Goal: Task Accomplishment & Management: Manage account settings

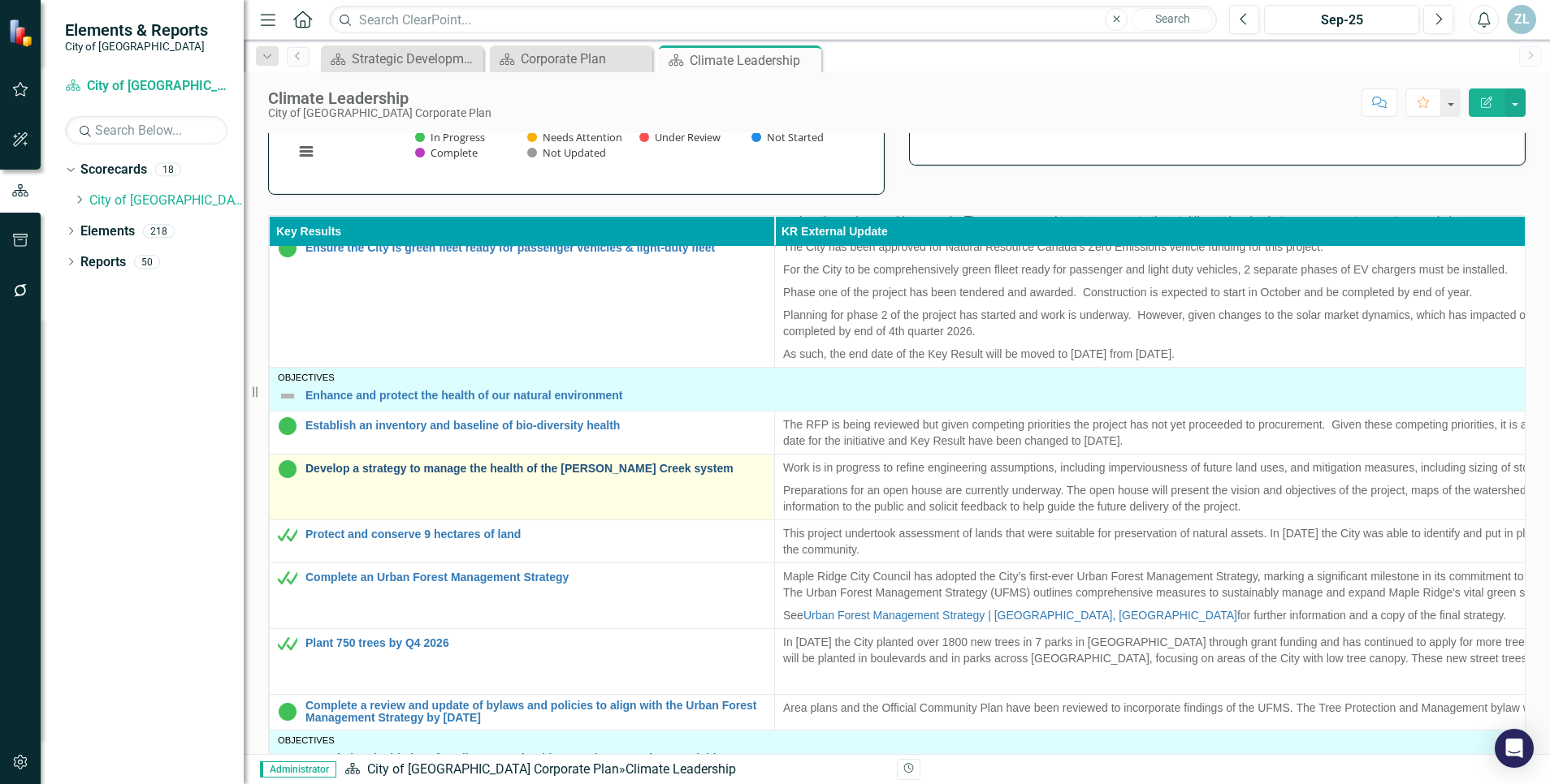
scroll to position [403, 0]
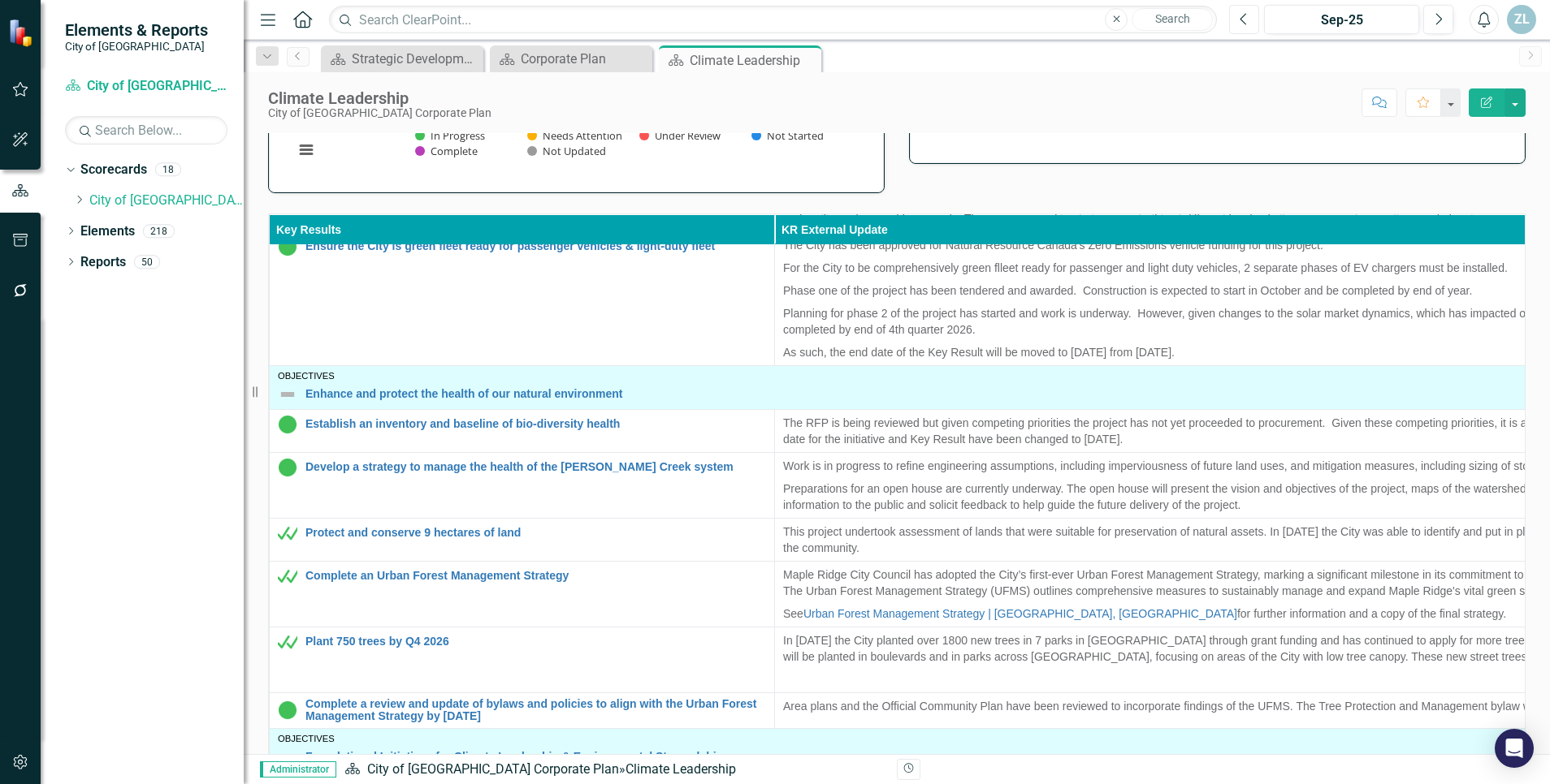
click at [1240, 26] on button "Previous" at bounding box center [1244, 20] width 30 height 30
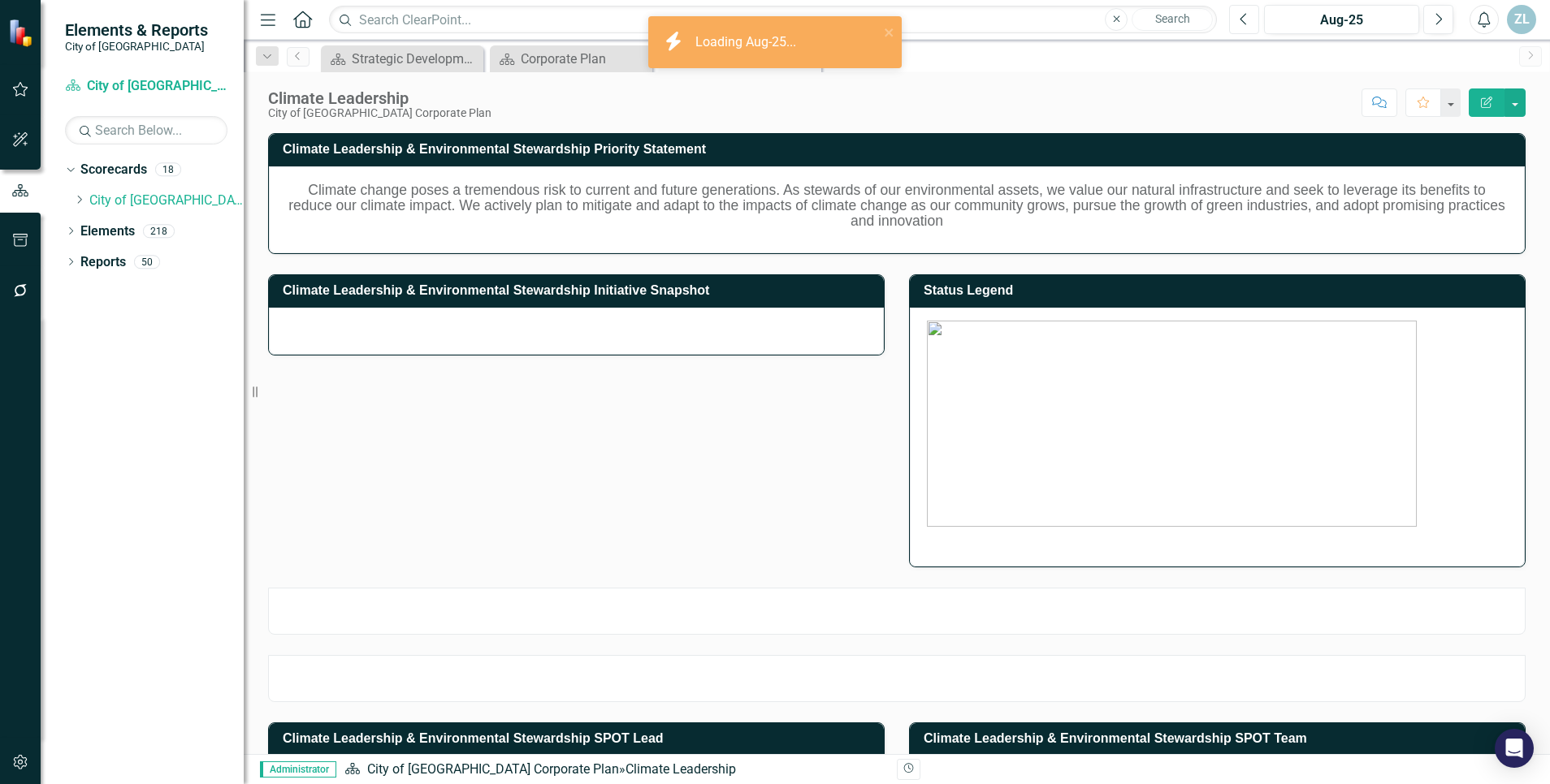
click at [1246, 17] on icon "Previous" at bounding box center [1243, 19] width 9 height 15
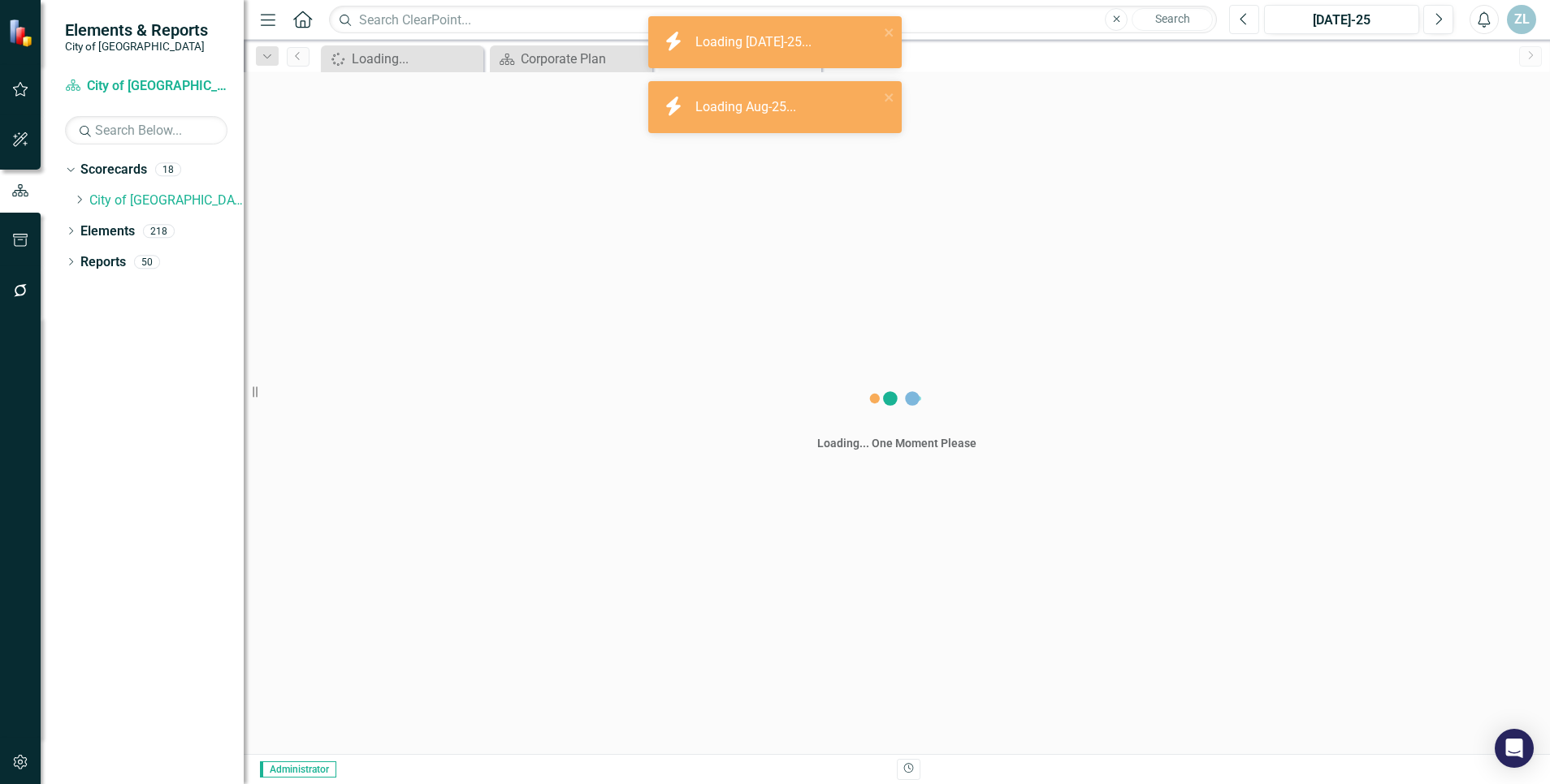
click at [1246, 17] on icon "Previous" at bounding box center [1243, 19] width 9 height 15
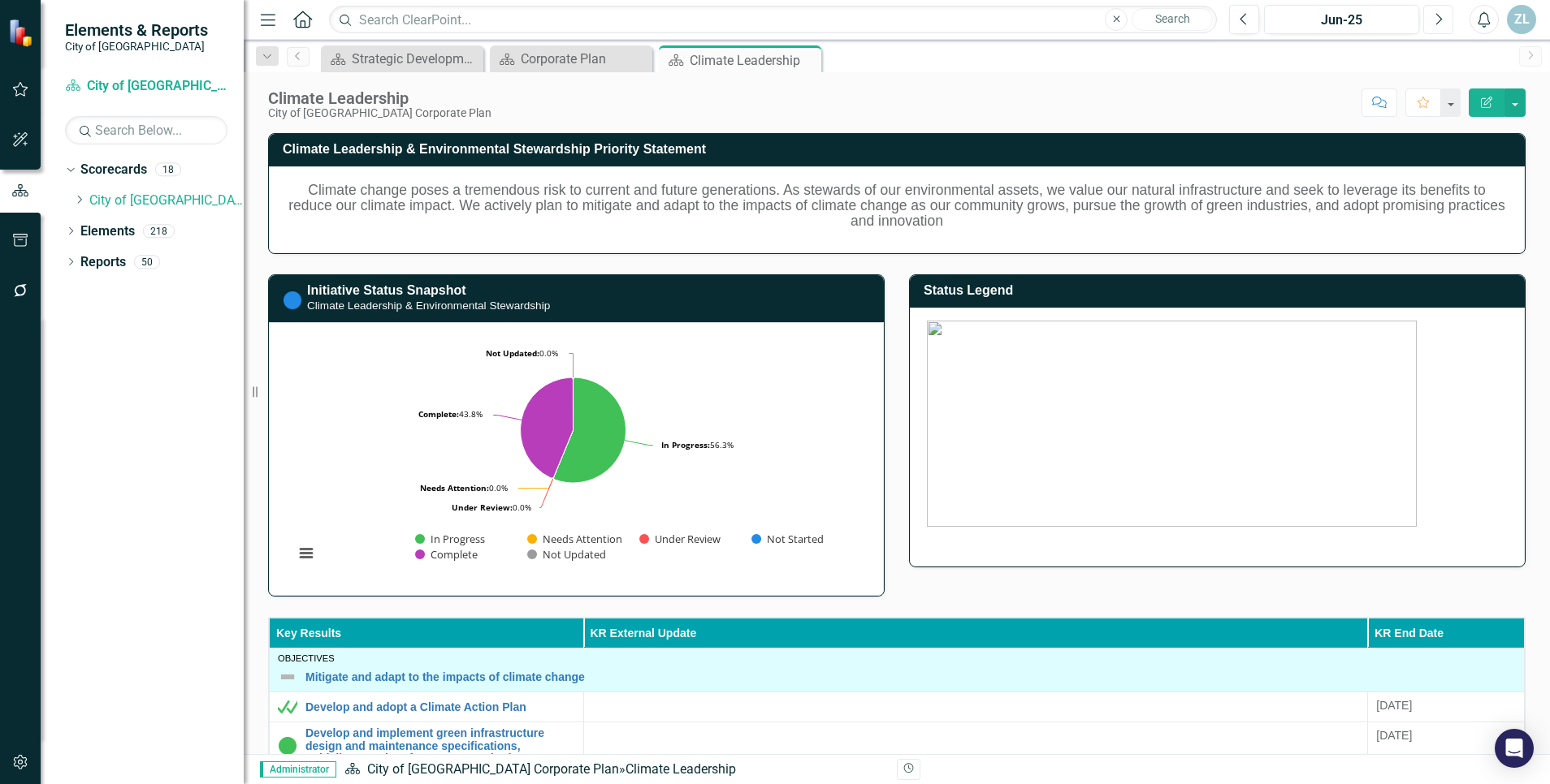
click at [1434, 27] on button "Next" at bounding box center [1438, 20] width 30 height 30
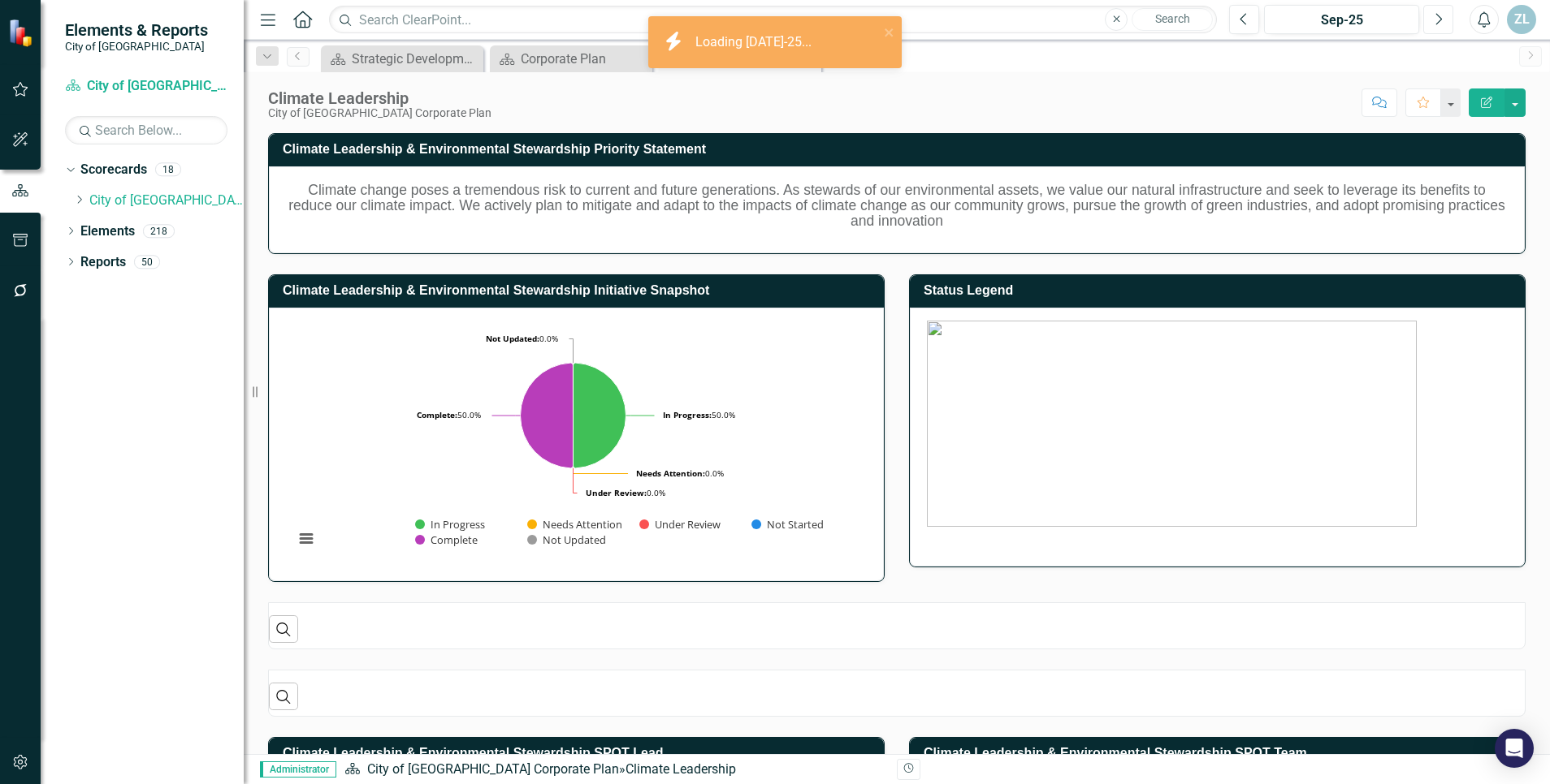
click at [1434, 27] on button "Next" at bounding box center [1438, 20] width 30 height 30
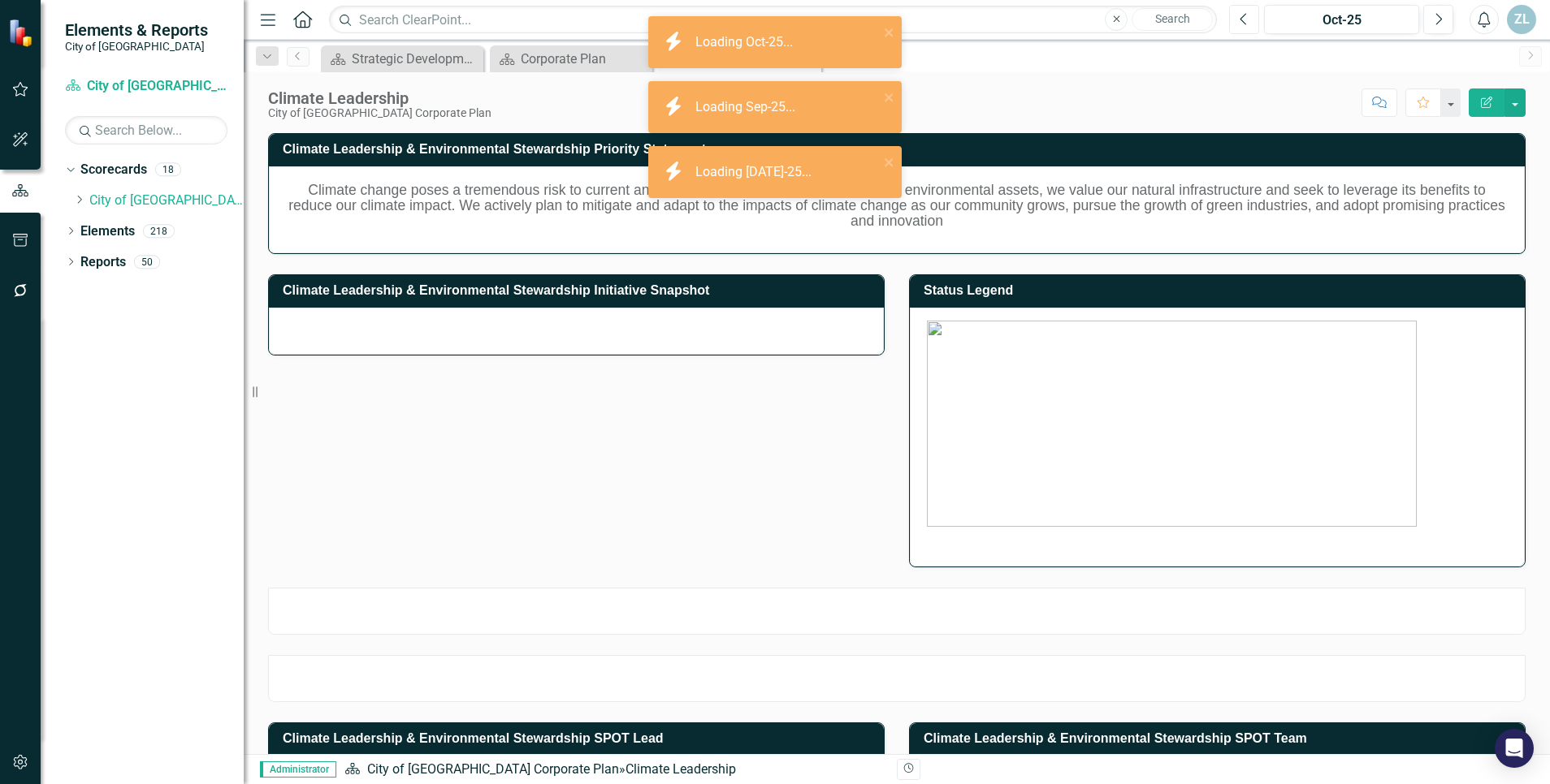
click at [1251, 10] on button "Previous" at bounding box center [1244, 20] width 30 height 30
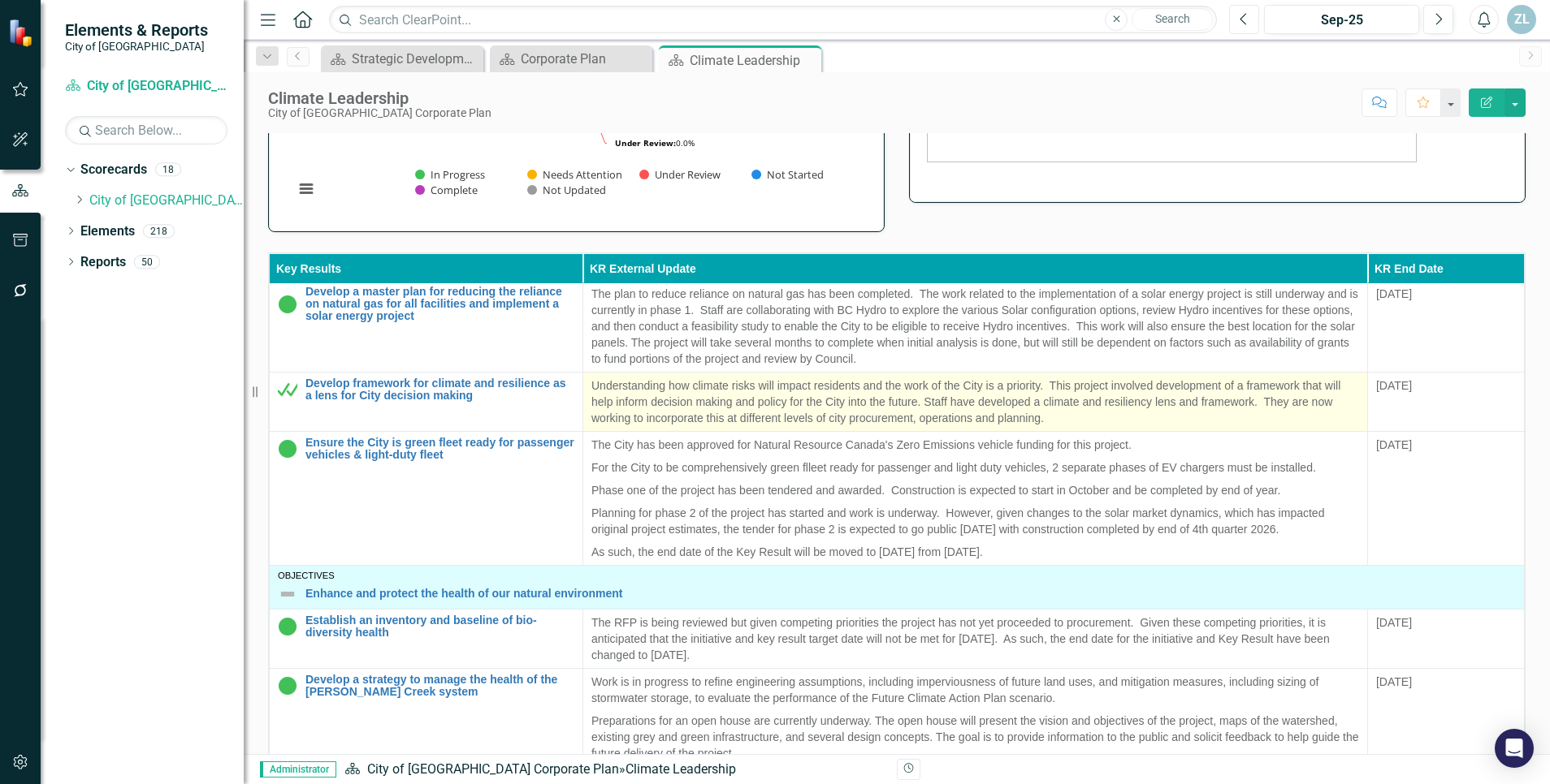
scroll to position [273, 0]
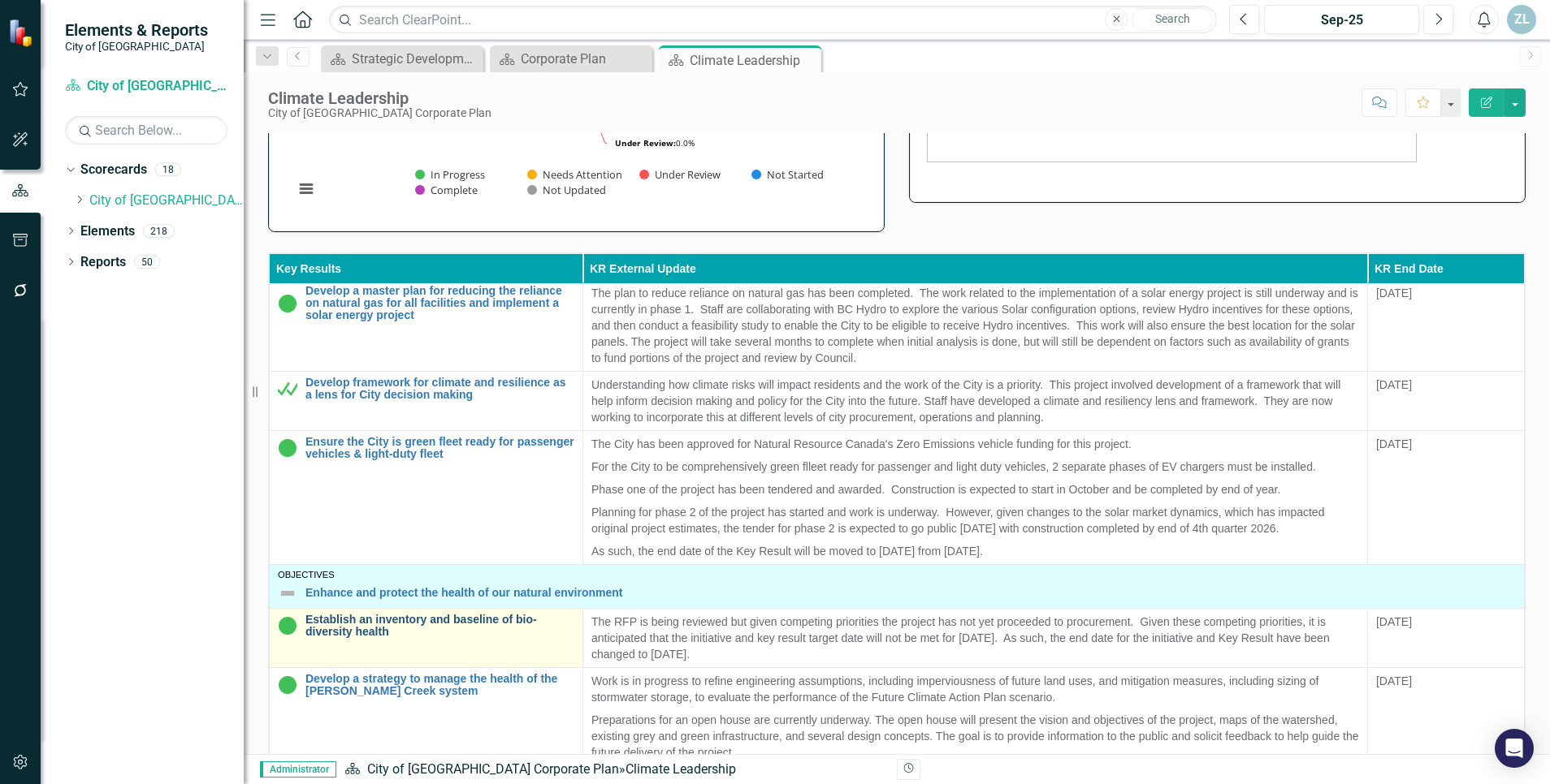
click at [480, 635] on link "Establish an inventory and baseline of bio-diversity health" at bounding box center [440, 626] width 269 height 25
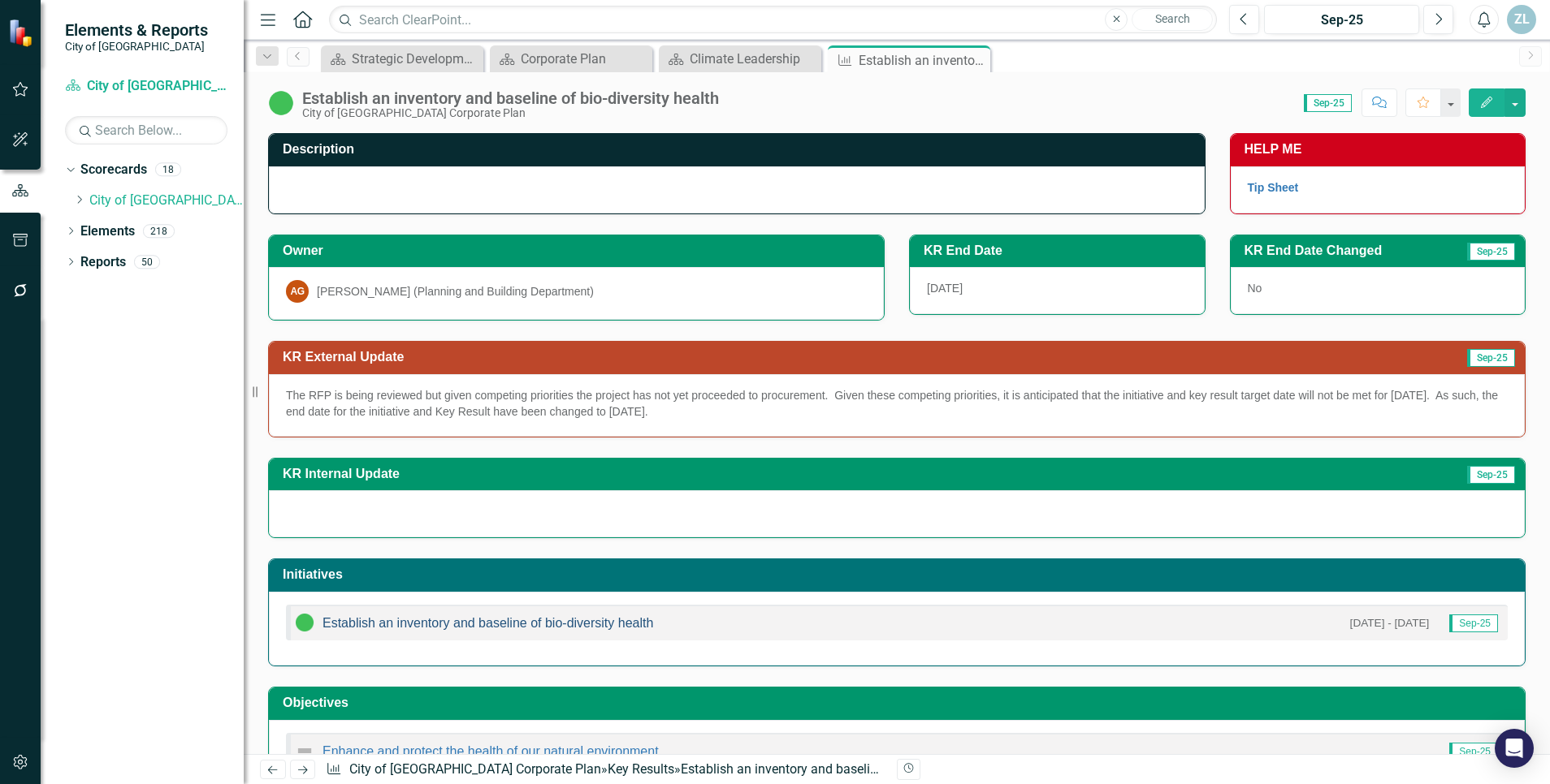
click at [494, 623] on link "Establish an inventory and baseline of bio-diversity health" at bounding box center [488, 623] width 330 height 14
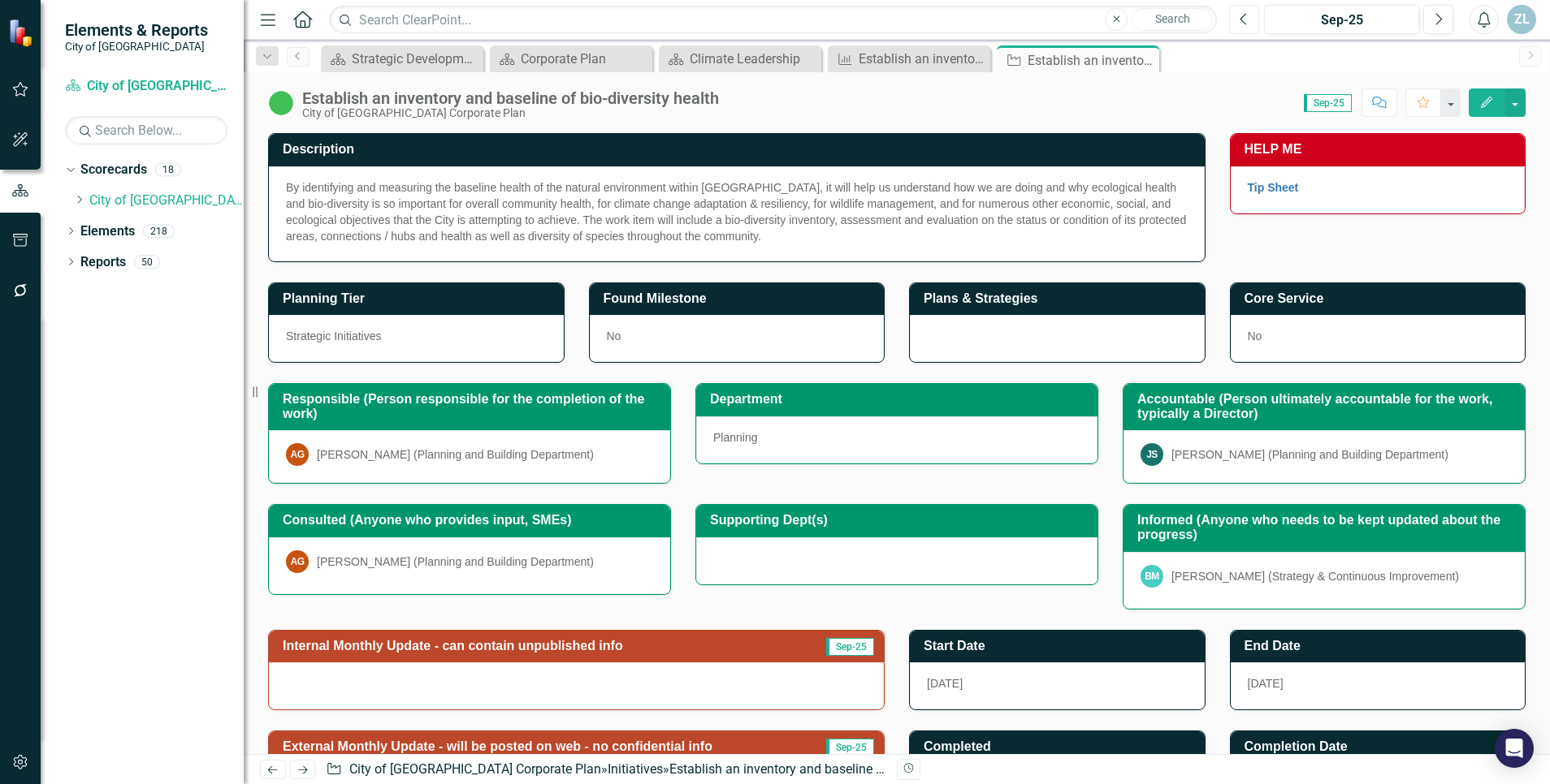
click at [1238, 20] on button "Previous" at bounding box center [1244, 20] width 30 height 30
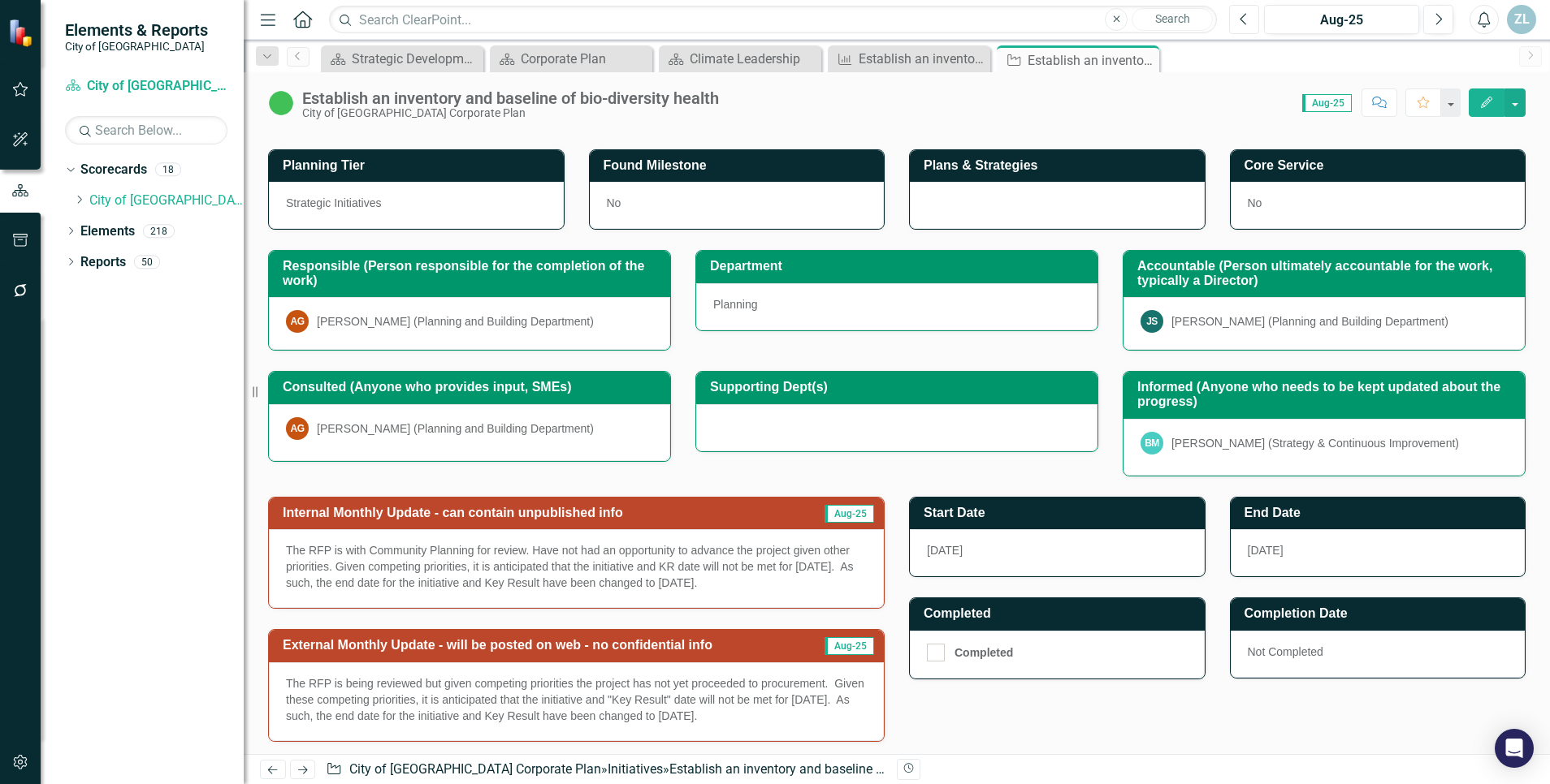
scroll to position [136, 0]
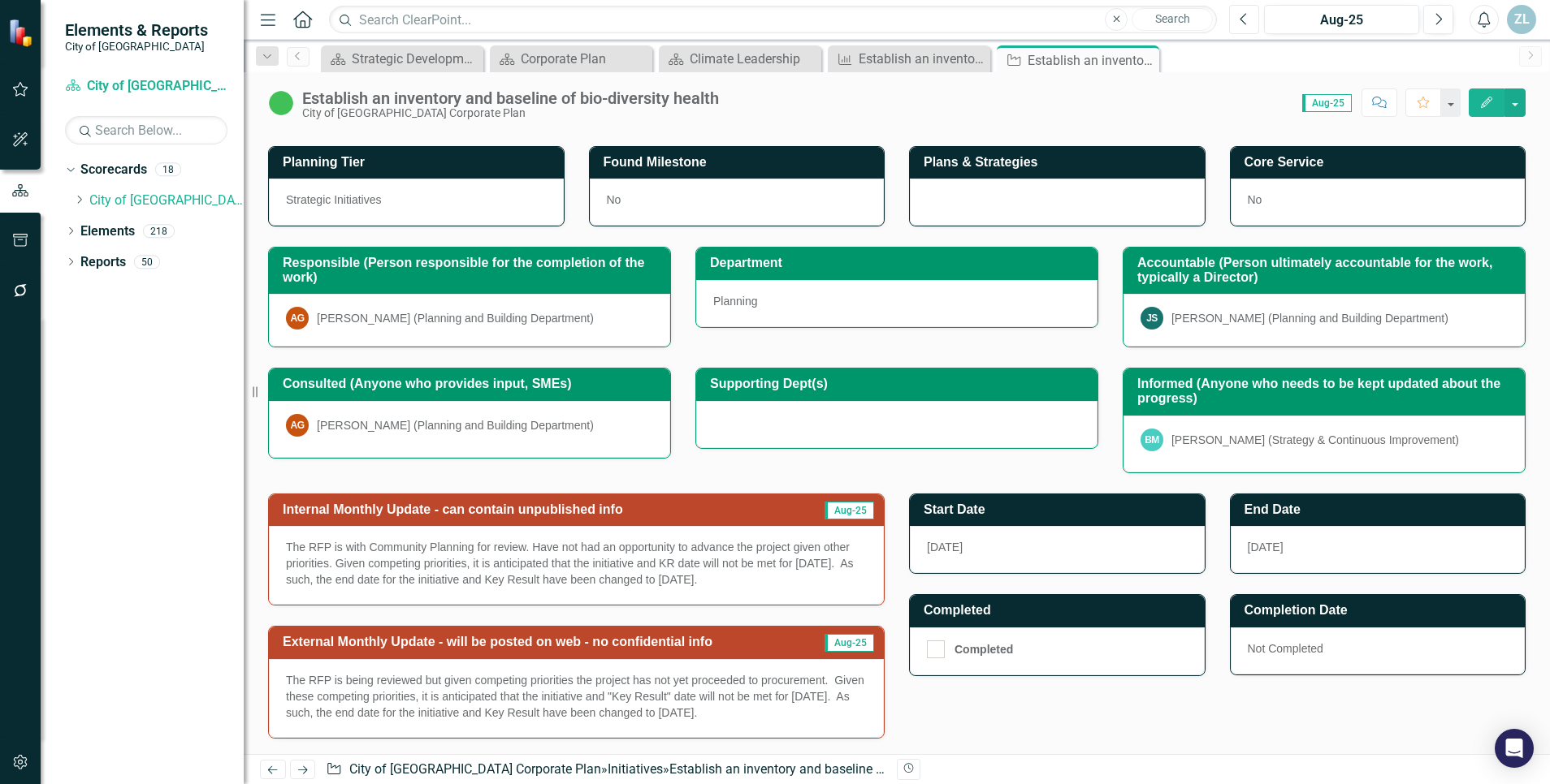
click at [1243, 21] on icon "Previous" at bounding box center [1243, 19] width 9 height 15
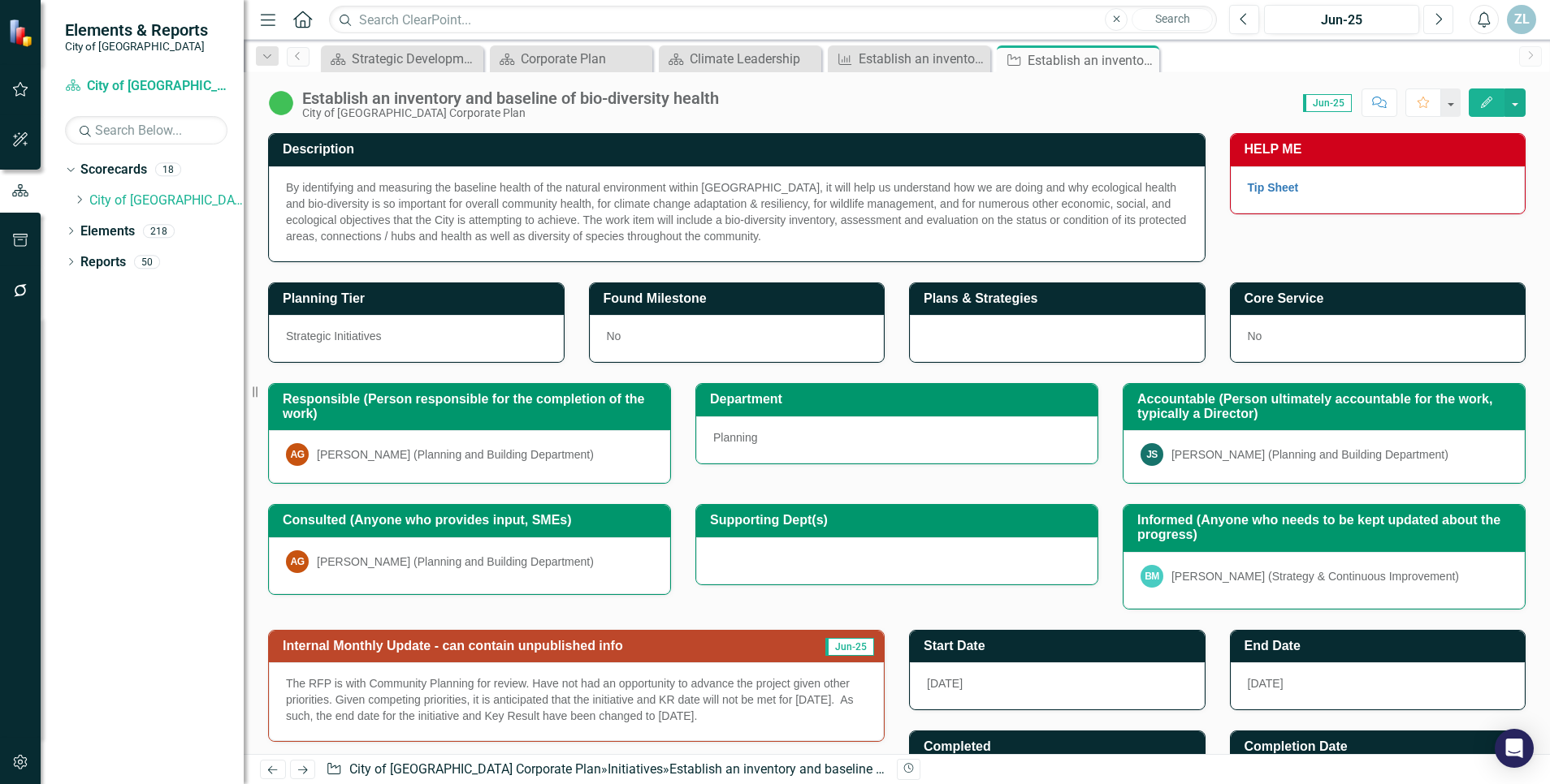
click at [1436, 21] on icon "Next" at bounding box center [1438, 19] width 9 height 15
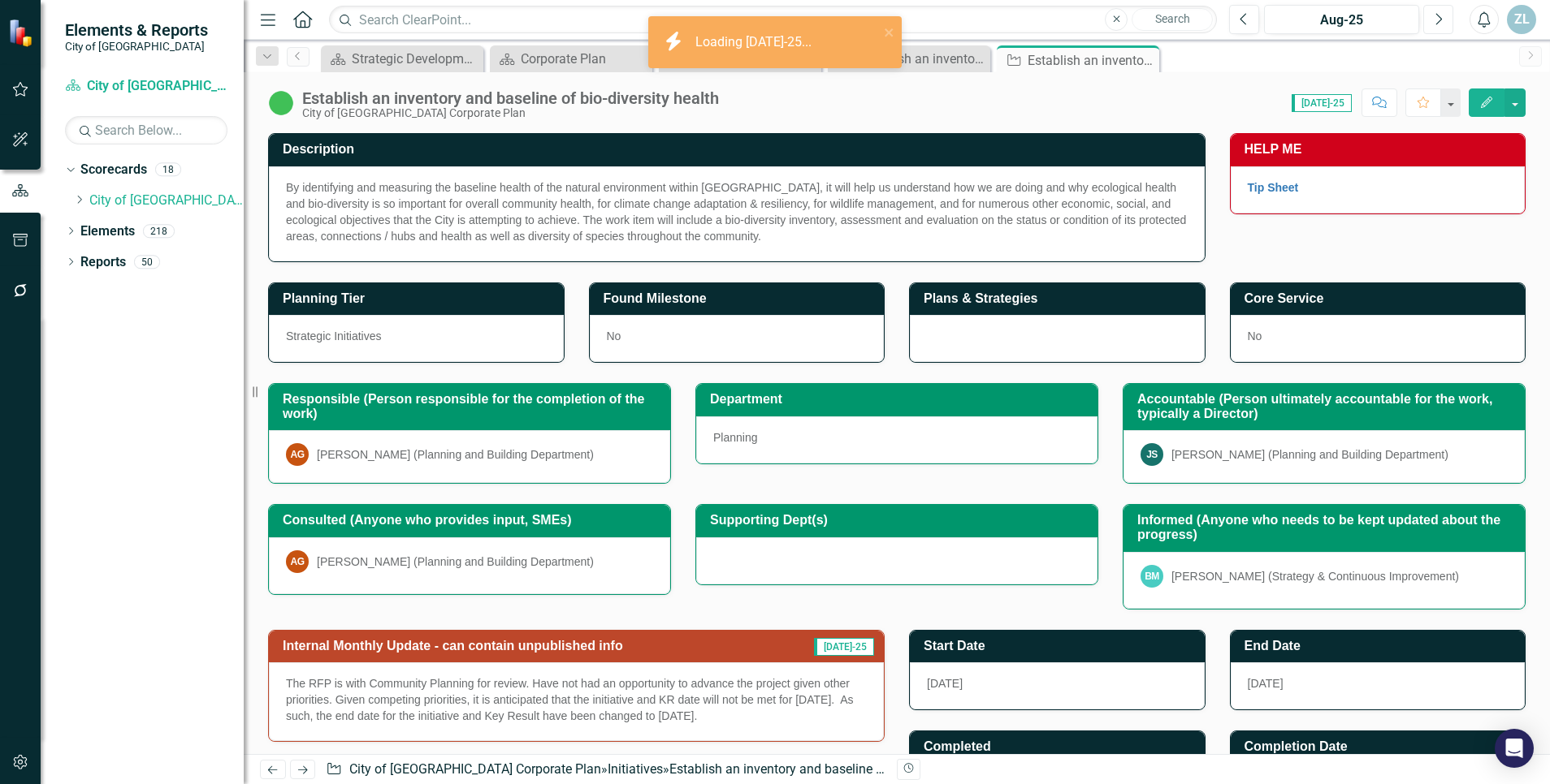
click at [1436, 21] on icon "Next" at bounding box center [1438, 19] width 9 height 15
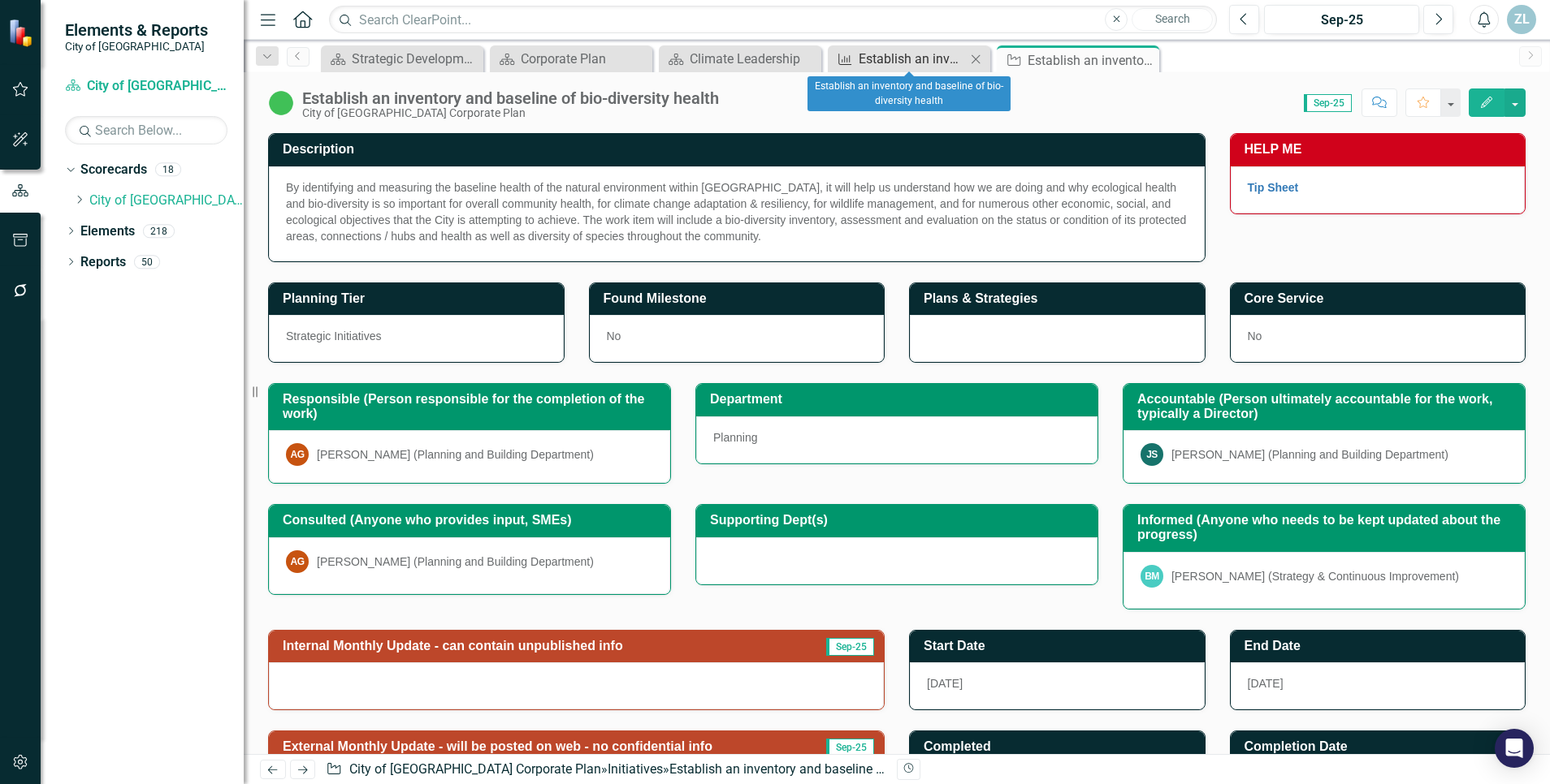
click at [925, 51] on div "Establish an inventory and baseline of bio-diversity health" at bounding box center [912, 58] width 107 height 21
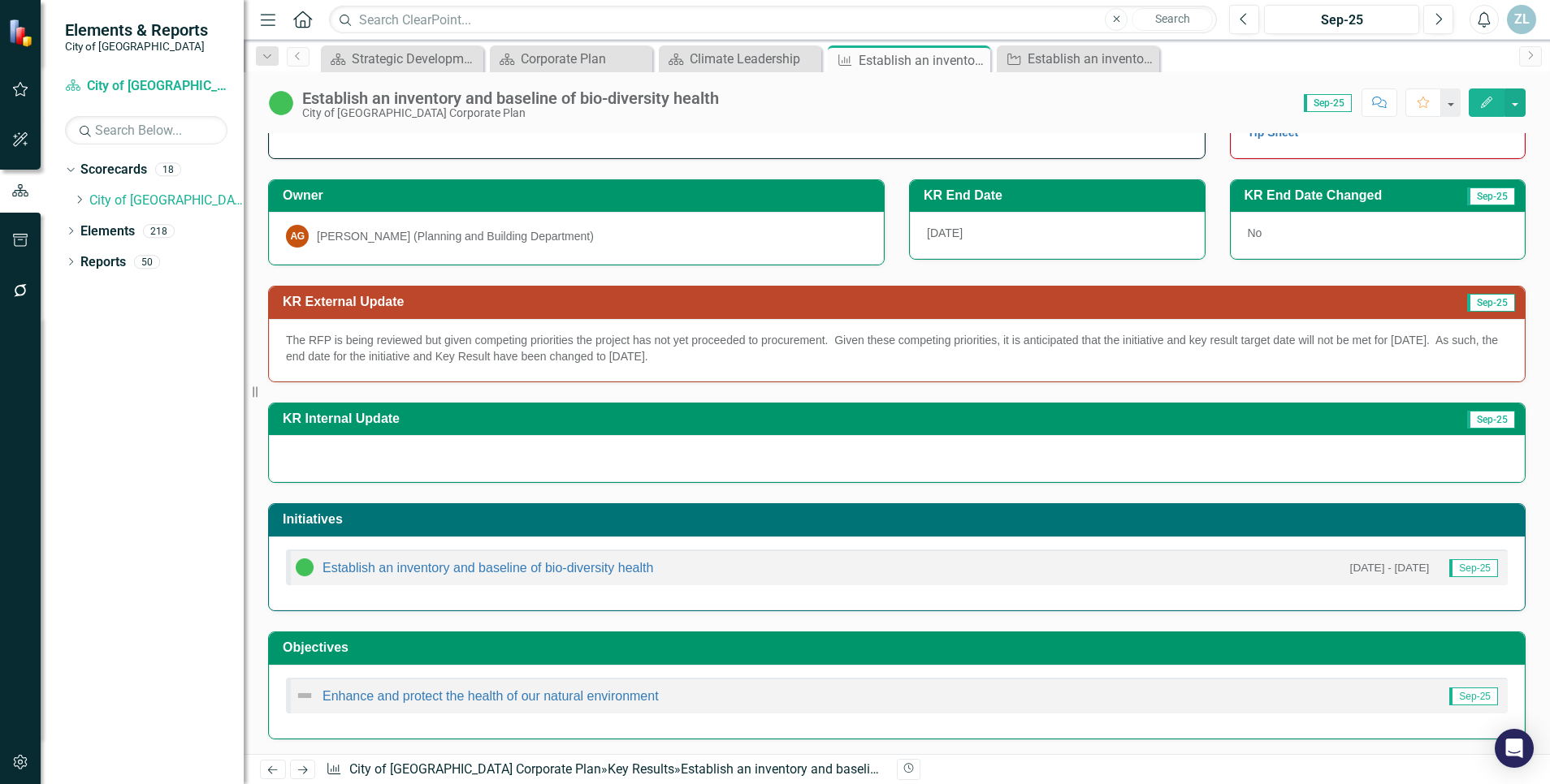
scroll to position [56, 0]
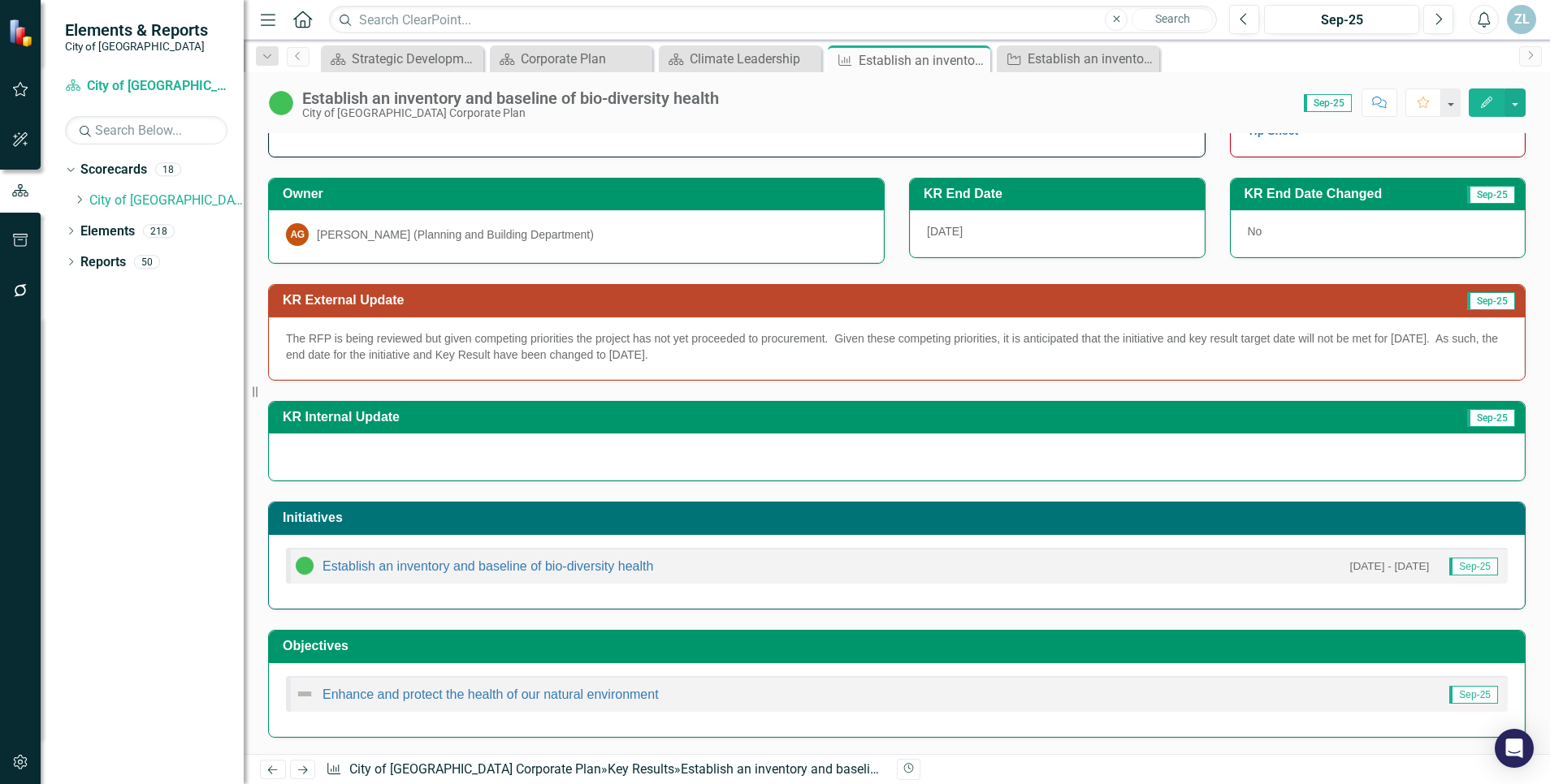
click at [779, 343] on p "The RFP is being reviewed but given competing priorities the project has not ye…" at bounding box center [896, 346] width 1222 height 33
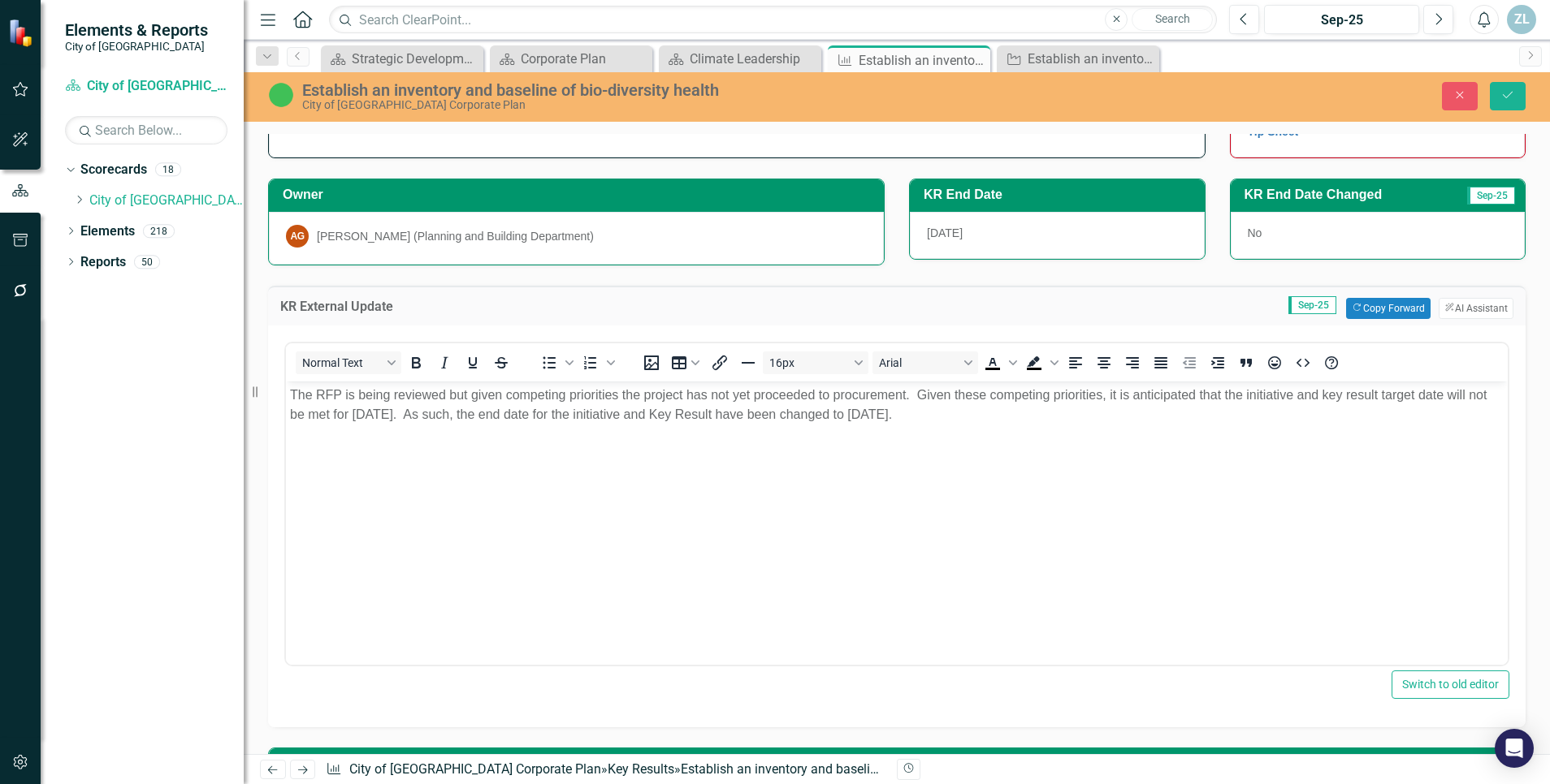
scroll to position [0, 0]
click at [1105, 392] on p "The RFP is being reviewed but given competing priorities the project has not ye…" at bounding box center [896, 403] width 1214 height 39
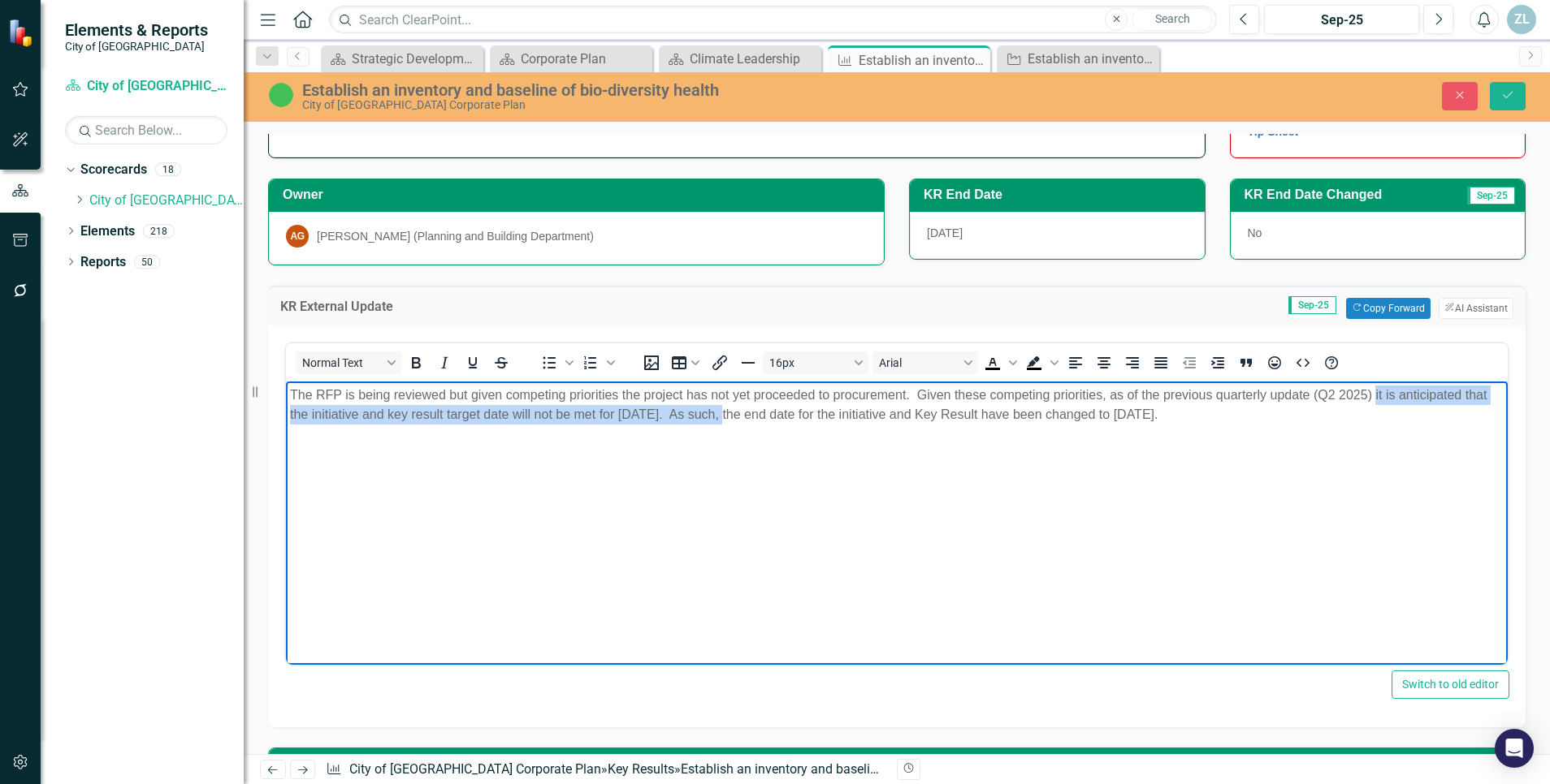
drag, startPoint x: 729, startPoint y: 414, endPoint x: 1375, endPoint y: 392, distance: 646.4
click at [1375, 392] on p "The RFP is being reviewed but given competing priorities the project has not ye…" at bounding box center [896, 403] width 1214 height 39
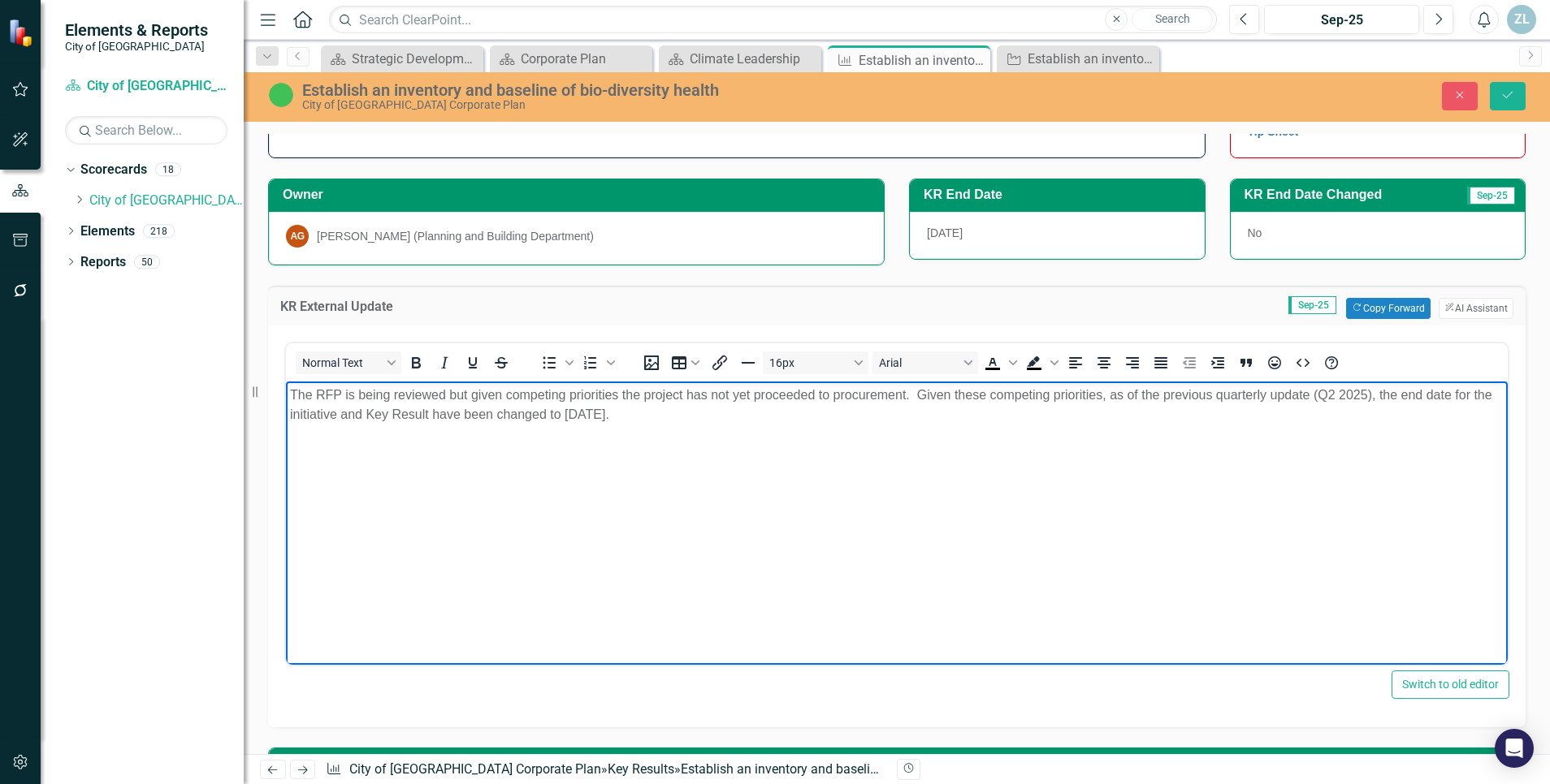
click at [338, 417] on p "The RFP is being reviewed but given competing priorities the project has not ye…" at bounding box center [896, 403] width 1214 height 39
click at [662, 419] on p "The RFP is being reviewed but given competing priorities the project has not ye…" at bounding box center [896, 403] width 1214 height 39
drag, startPoint x: 984, startPoint y: 423, endPoint x: 189, endPoint y: 363, distance: 797.3
click at [286, 381] on html "The RFP is being reviewed but given competing priorities the project has not ye…" at bounding box center [896, 502] width 1222 height 243
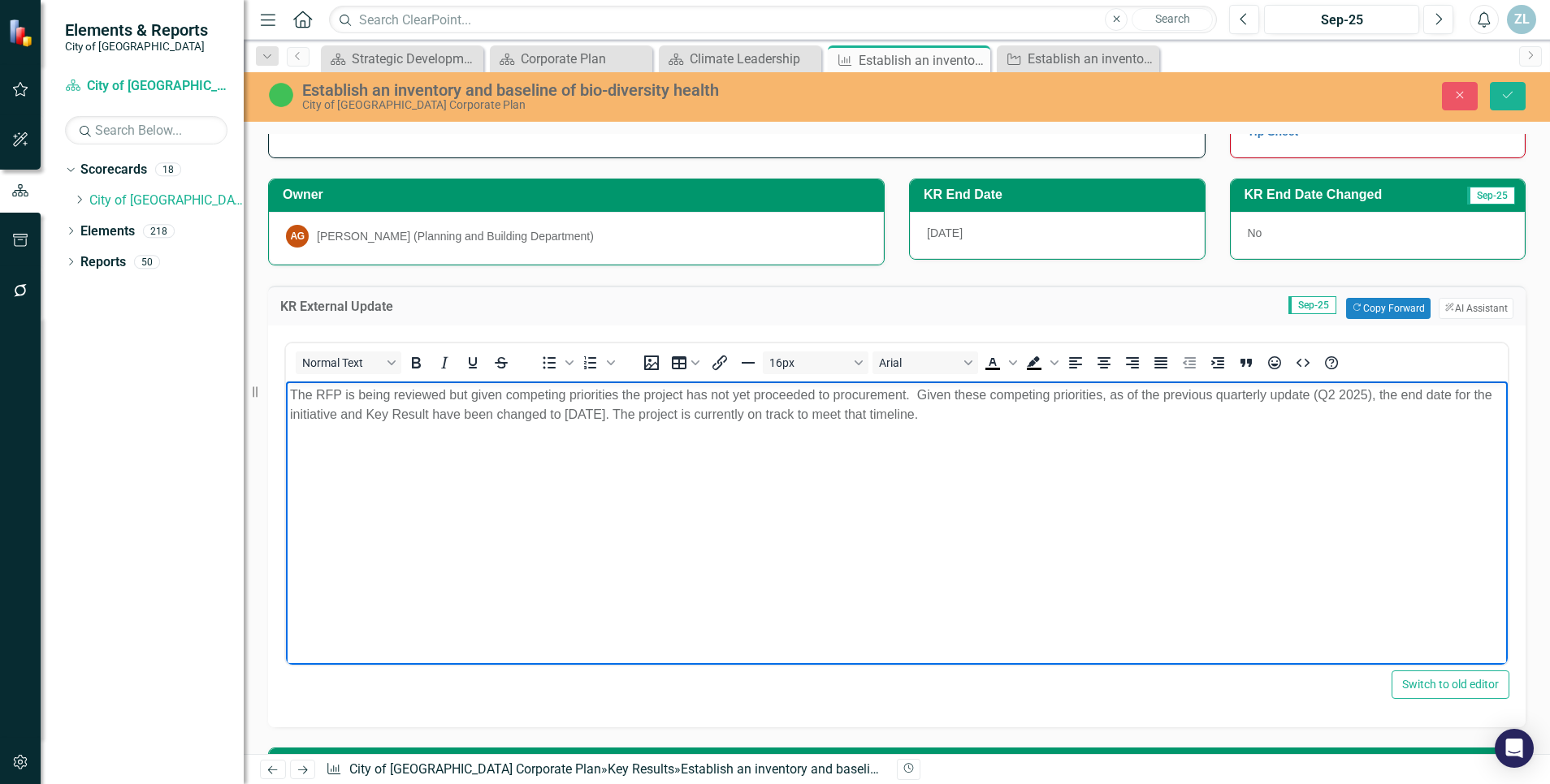
copy p "The RFP is being reviewed but given competing priorities the project has not ye…"
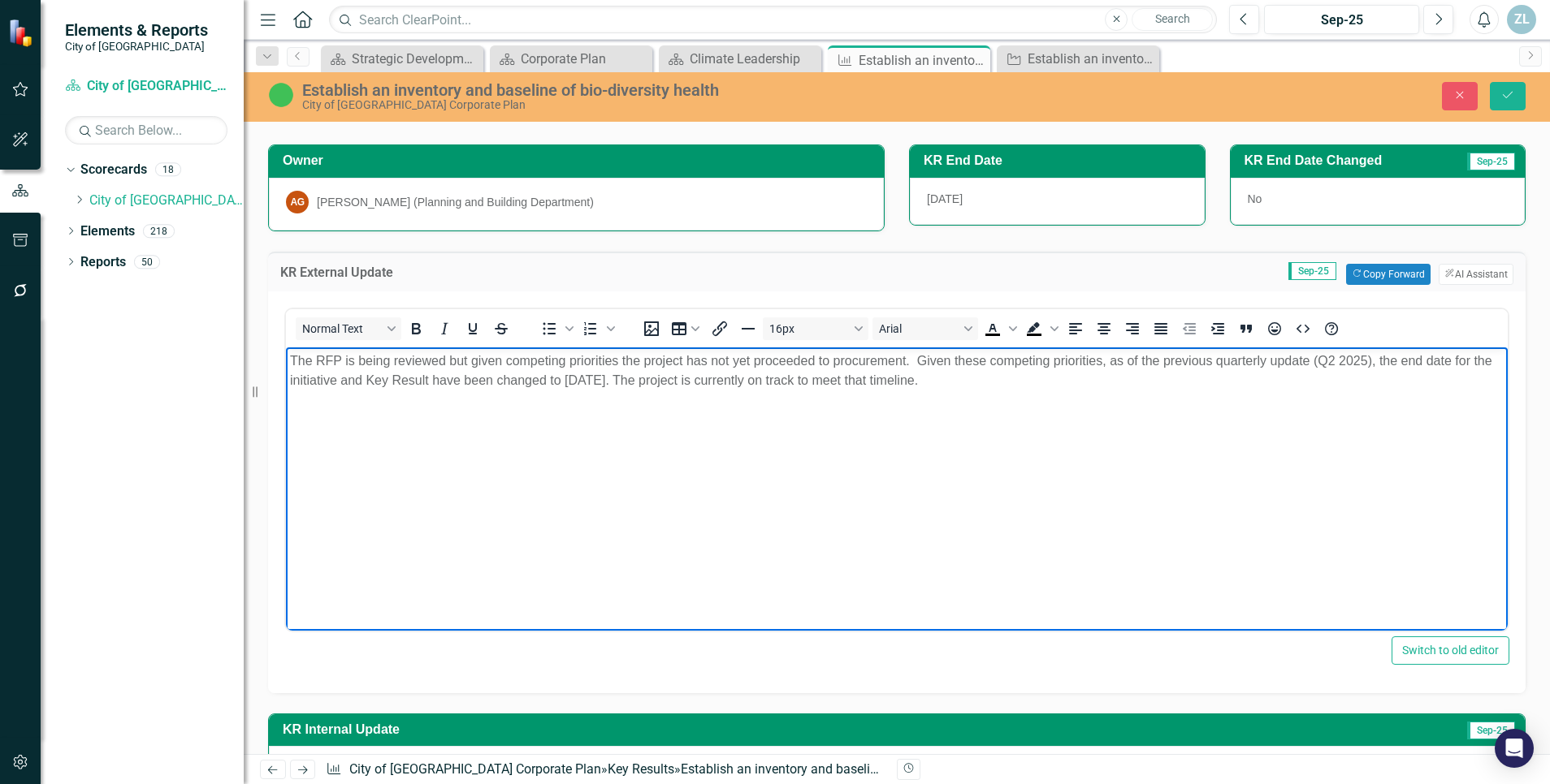
scroll to position [90, 0]
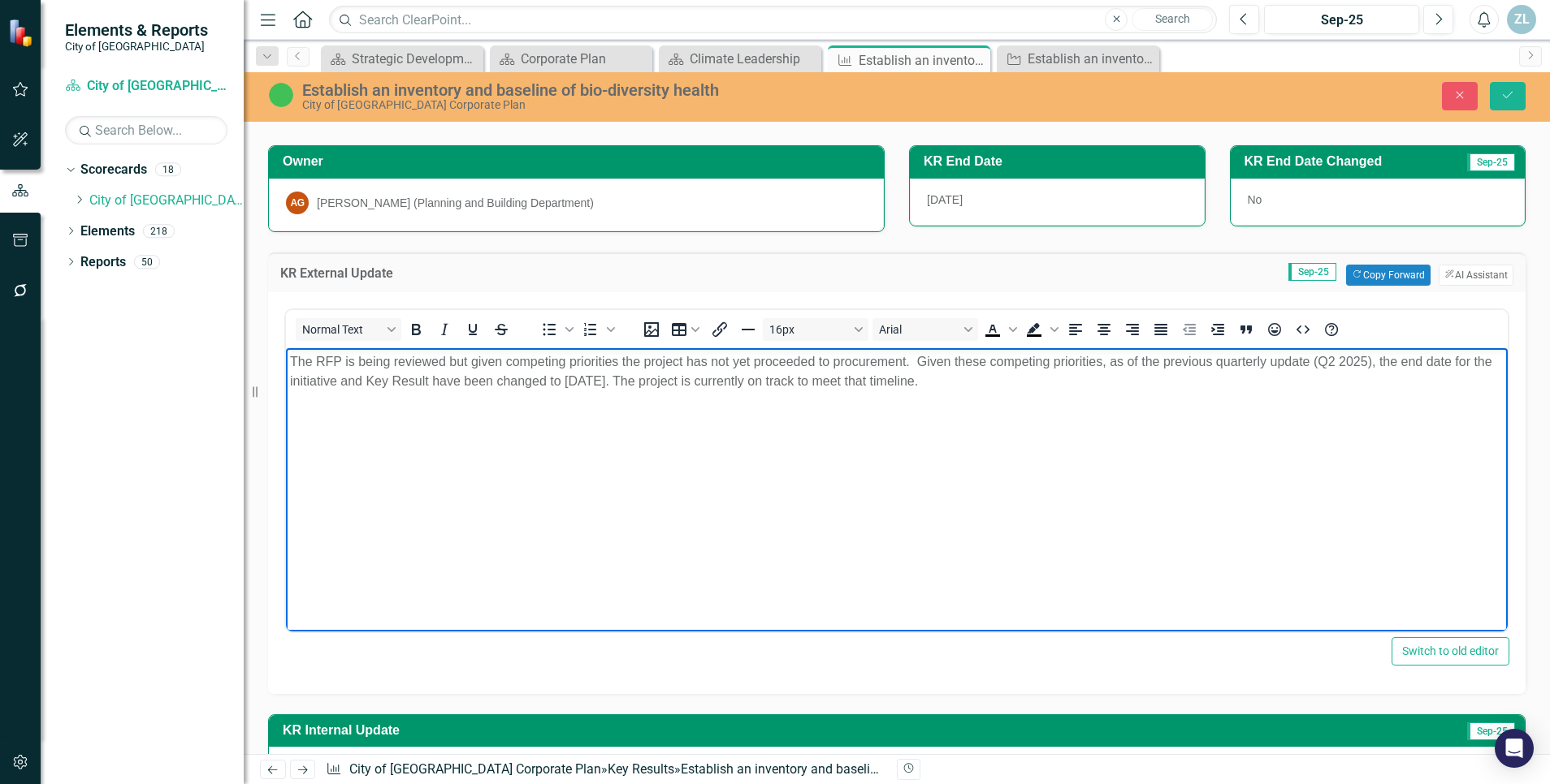
click at [1505, 120] on div "Establish an inventory and baseline of bio-diversity health City of [GEOGRAPHIC…" at bounding box center [896, 97] width 1307 height 49
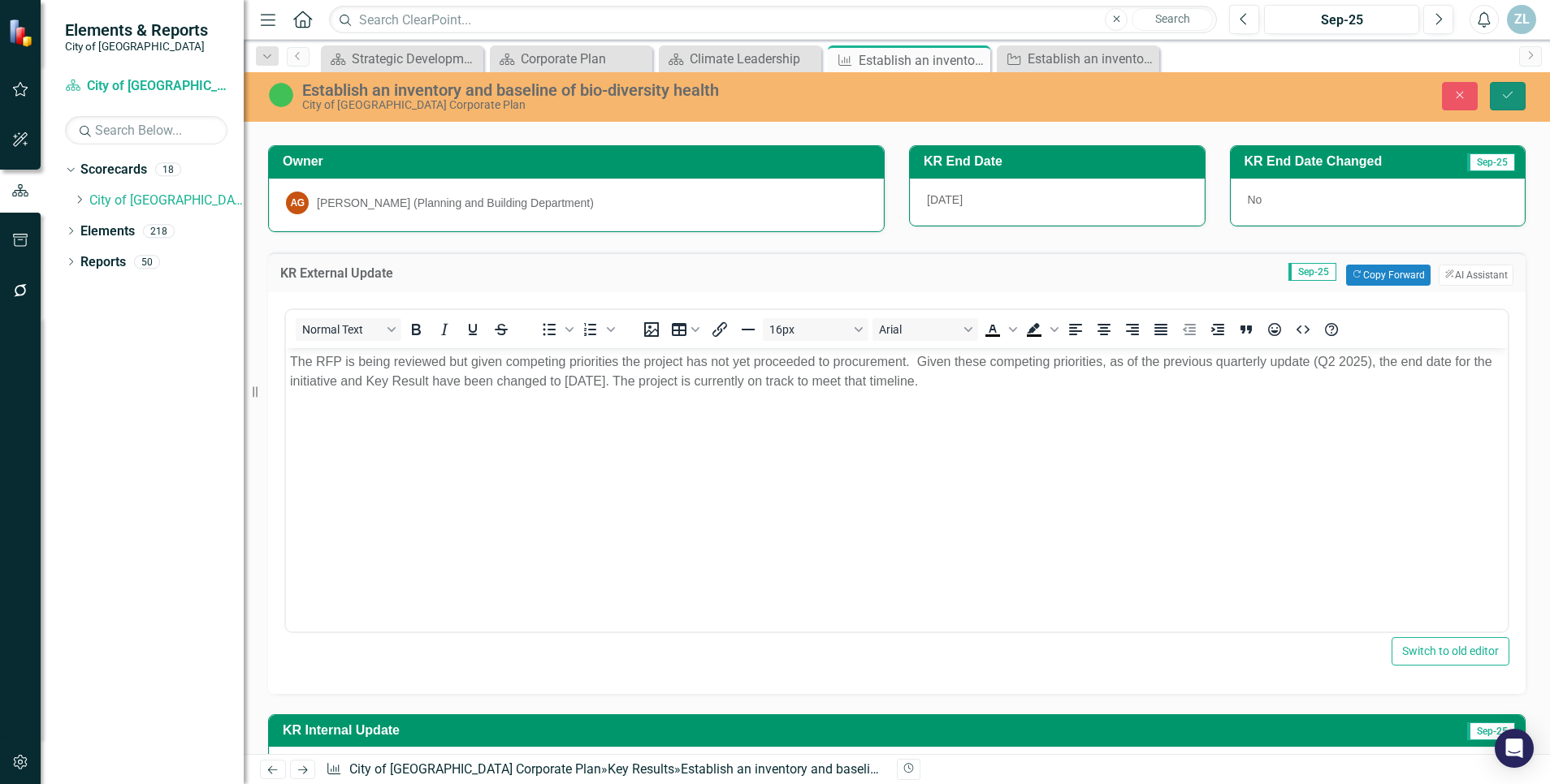
click at [1506, 89] on button "Save" at bounding box center [1507, 96] width 36 height 29
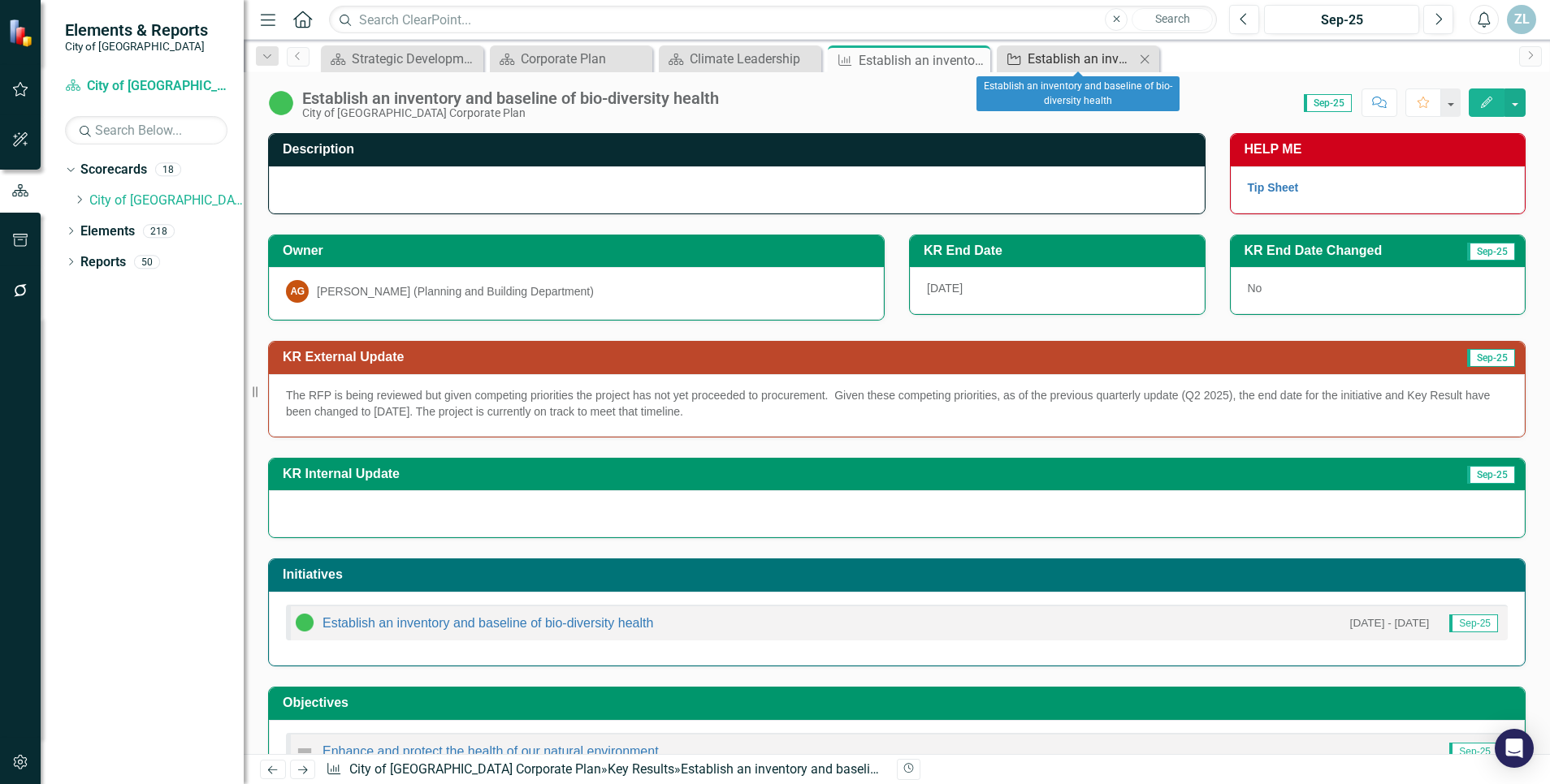
click at [1054, 62] on div "Establish an inventory and baseline of bio-diversity health" at bounding box center [1081, 58] width 107 height 21
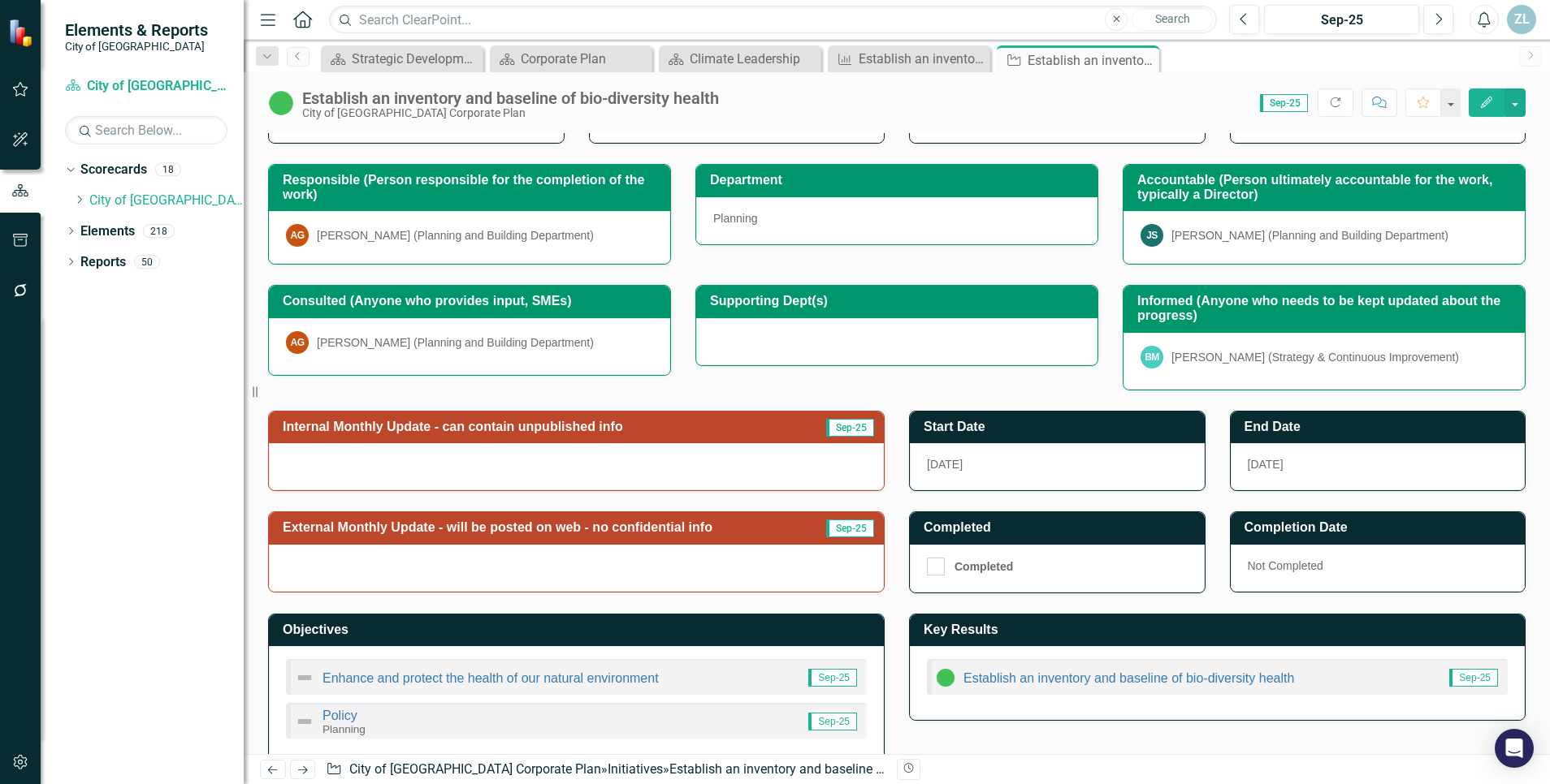
scroll to position [246, 0]
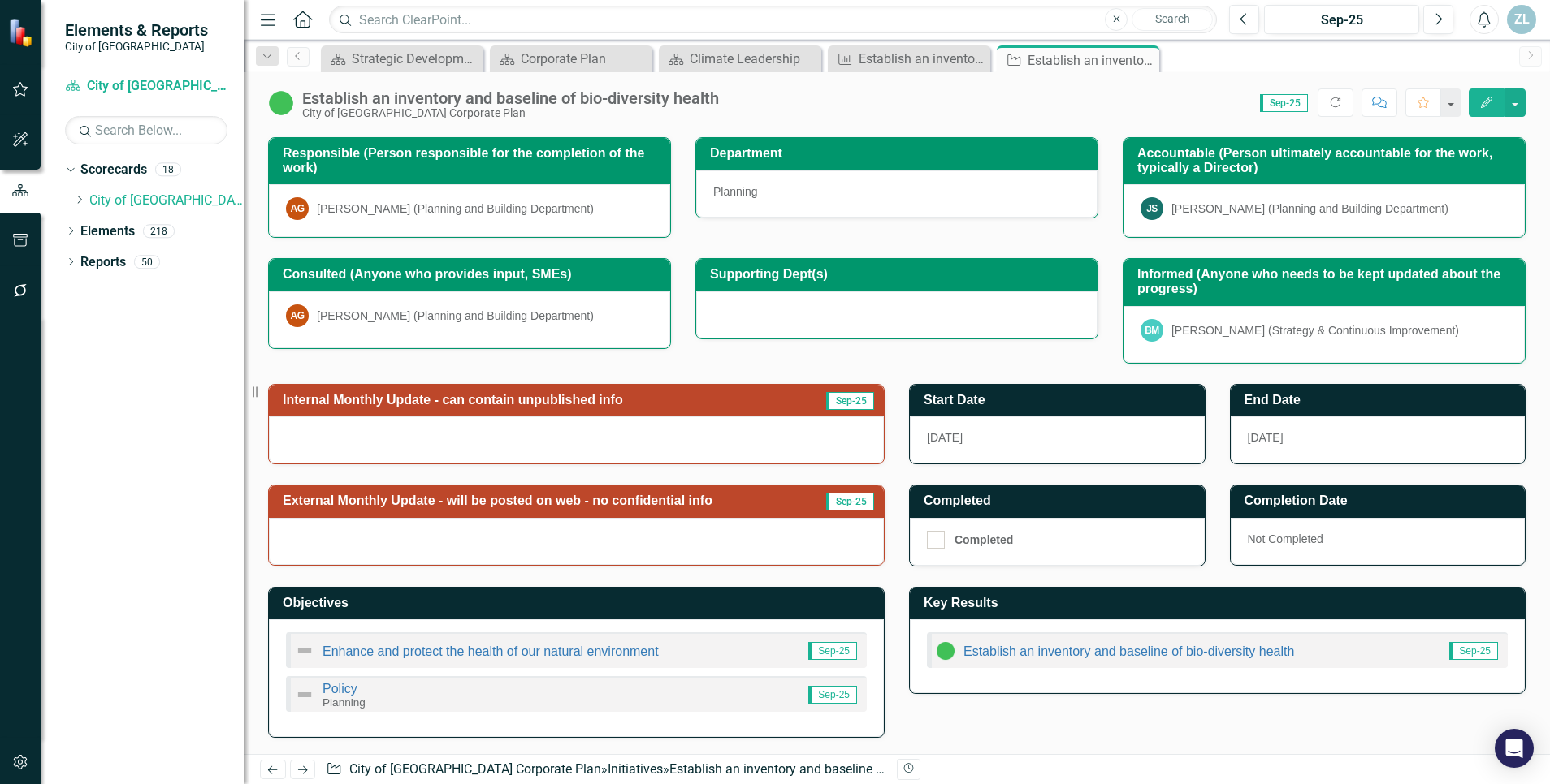
click at [418, 544] on div at bounding box center [577, 542] width 615 height 47
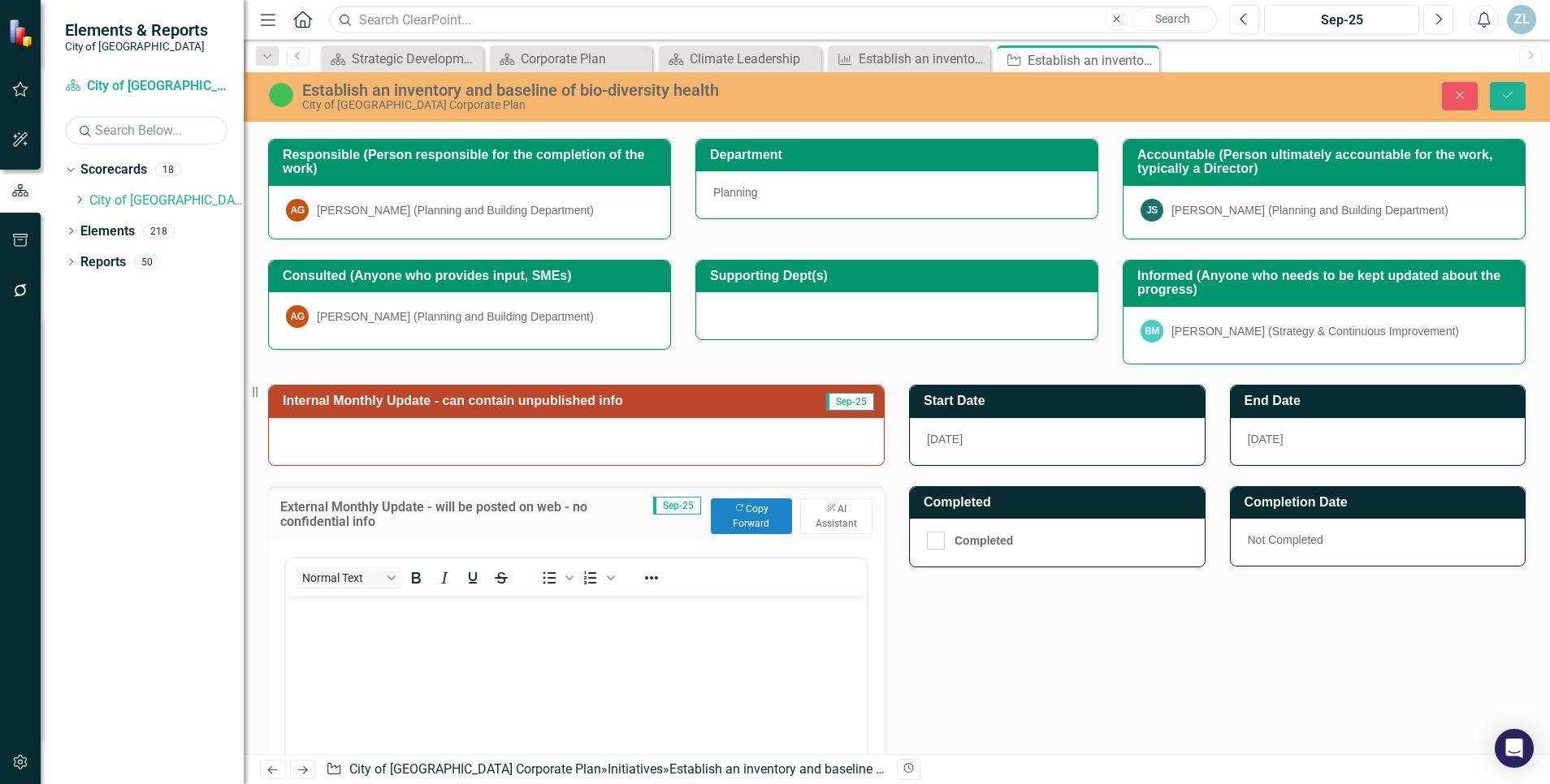
scroll to position [0, 0]
click at [394, 625] on body "Rich Text Area. Press ALT-0 for help." at bounding box center [576, 718] width 581 height 243
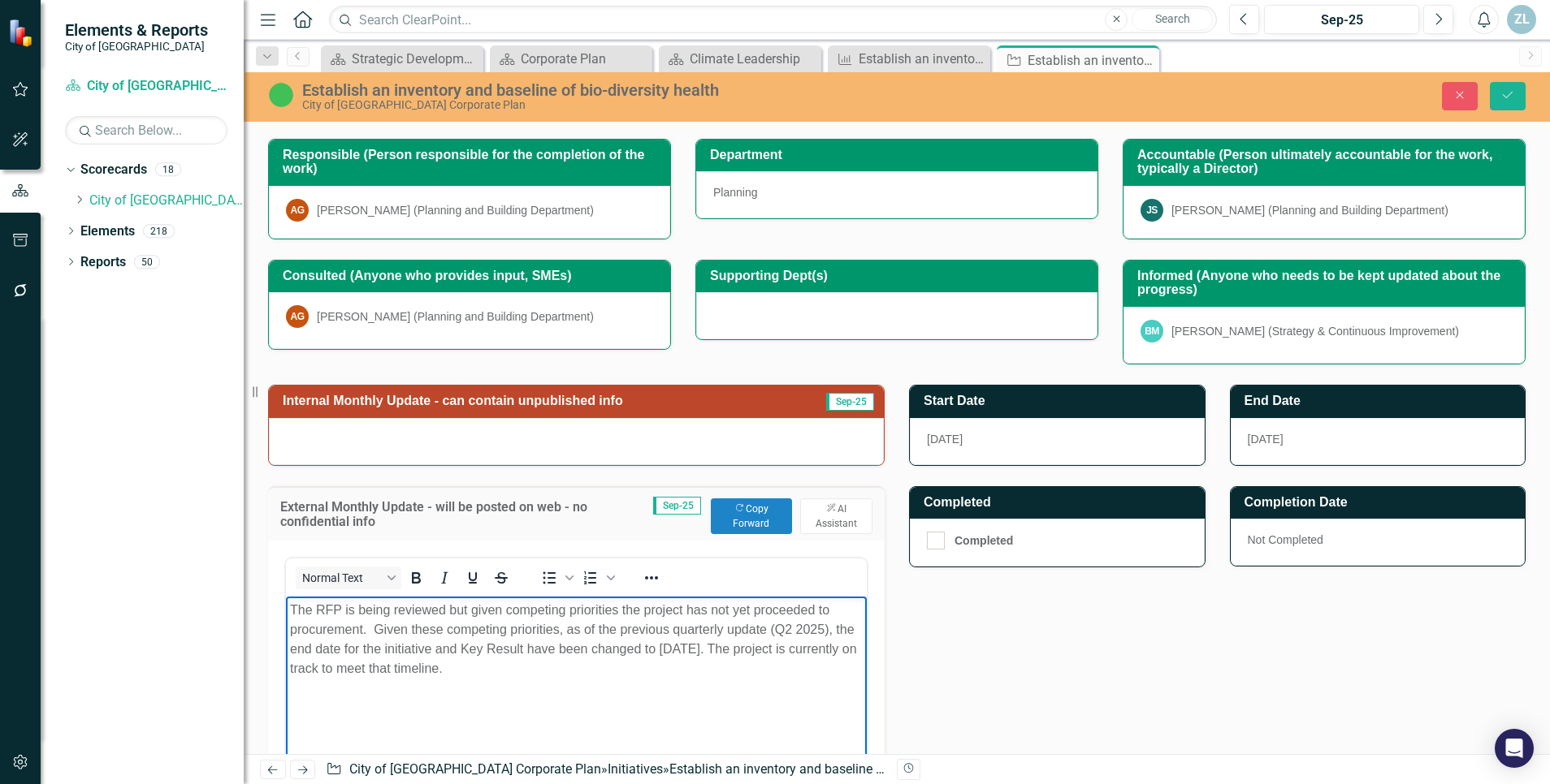
click at [606, 645] on p "The RFP is being reviewed but given competing priorities the project has not ye…" at bounding box center [576, 639] width 573 height 78
click at [1503, 97] on icon "Save" at bounding box center [1507, 94] width 15 height 11
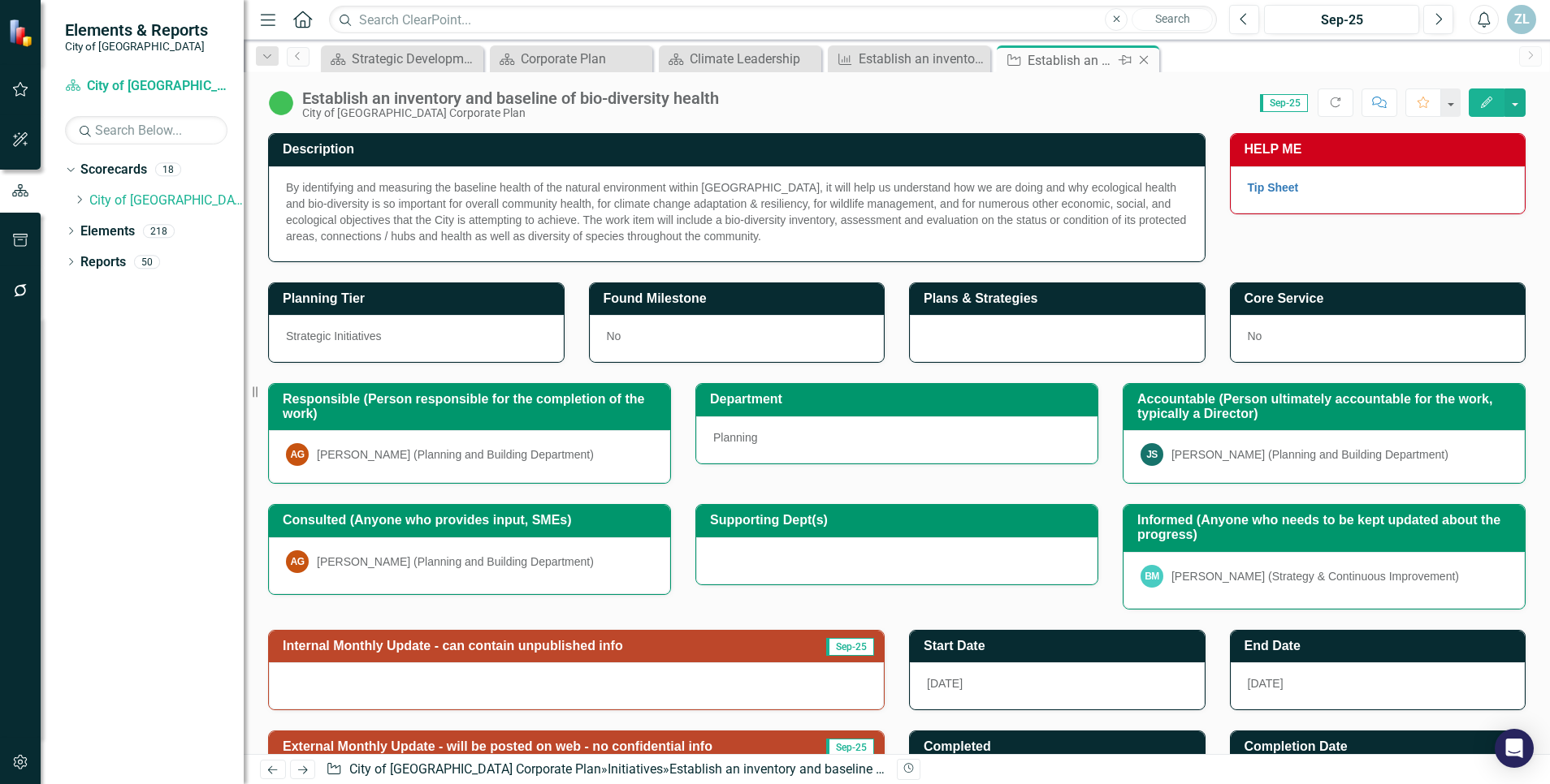
click at [1143, 60] on icon at bounding box center [1143, 60] width 9 height 9
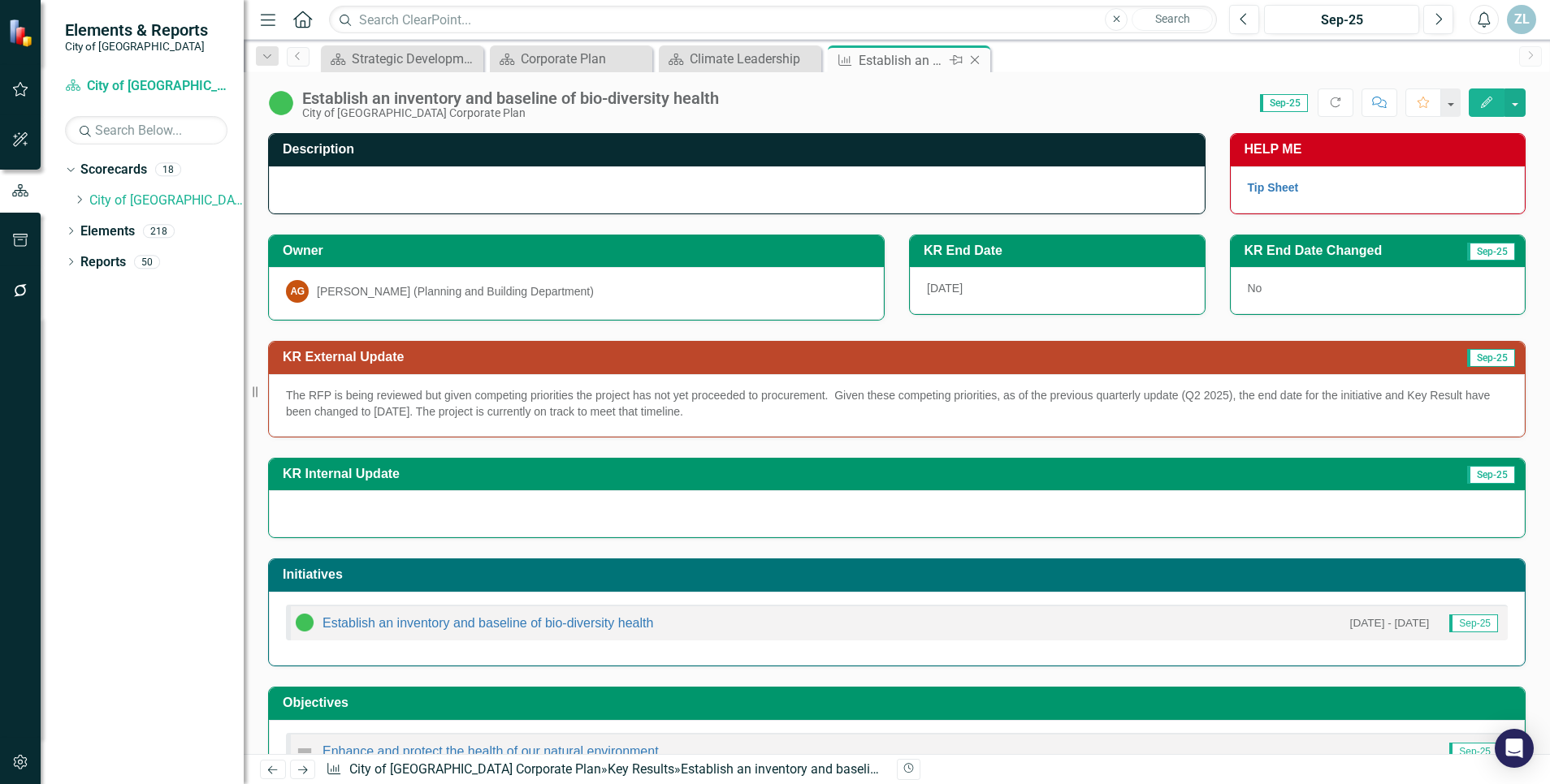
click at [979, 56] on icon at bounding box center [974, 60] width 9 height 9
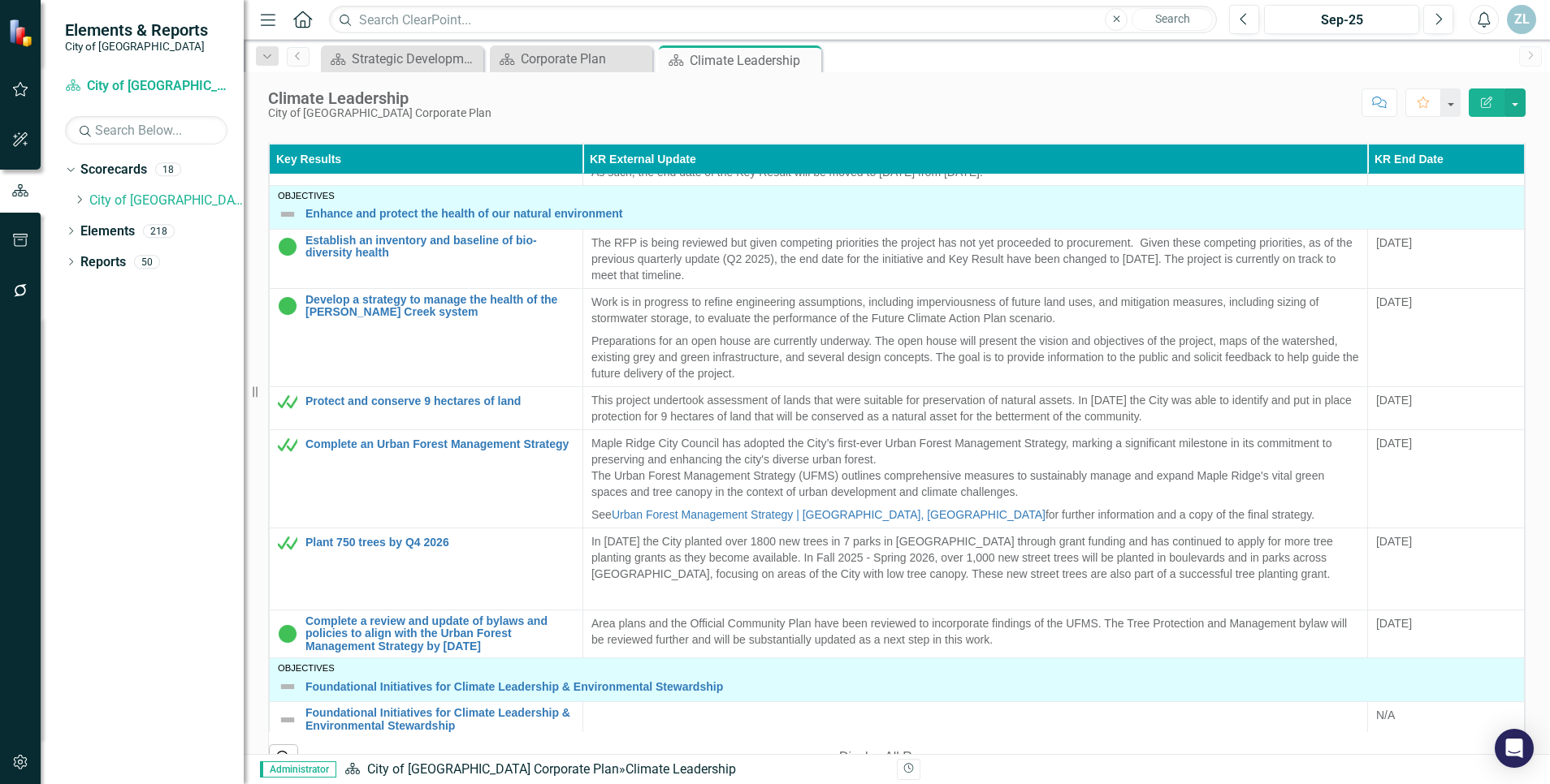
scroll to position [545, 0]
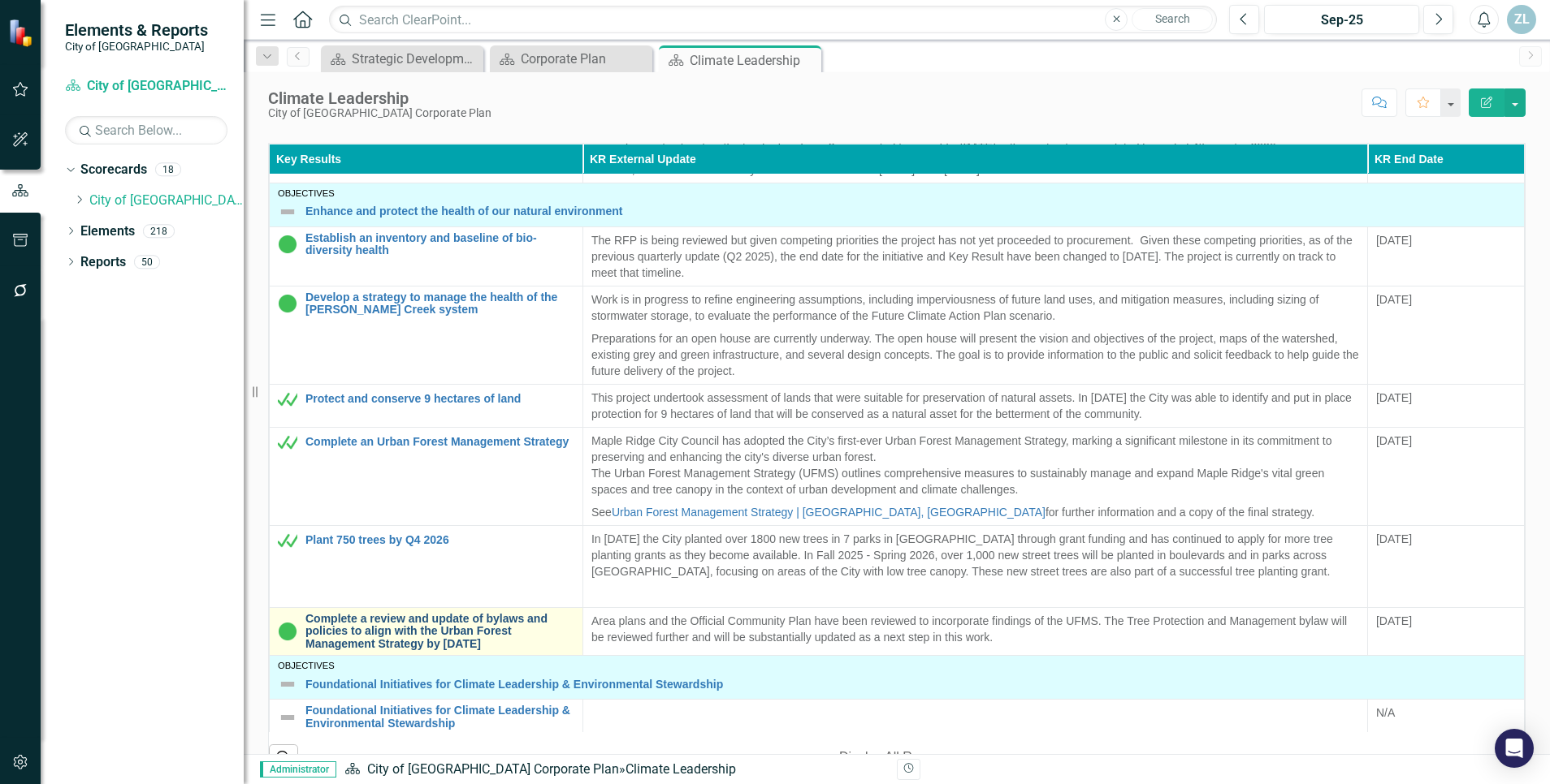
click at [461, 638] on link "Complete a review and update of bylaws and policies to align with the Urban For…" at bounding box center [440, 632] width 269 height 38
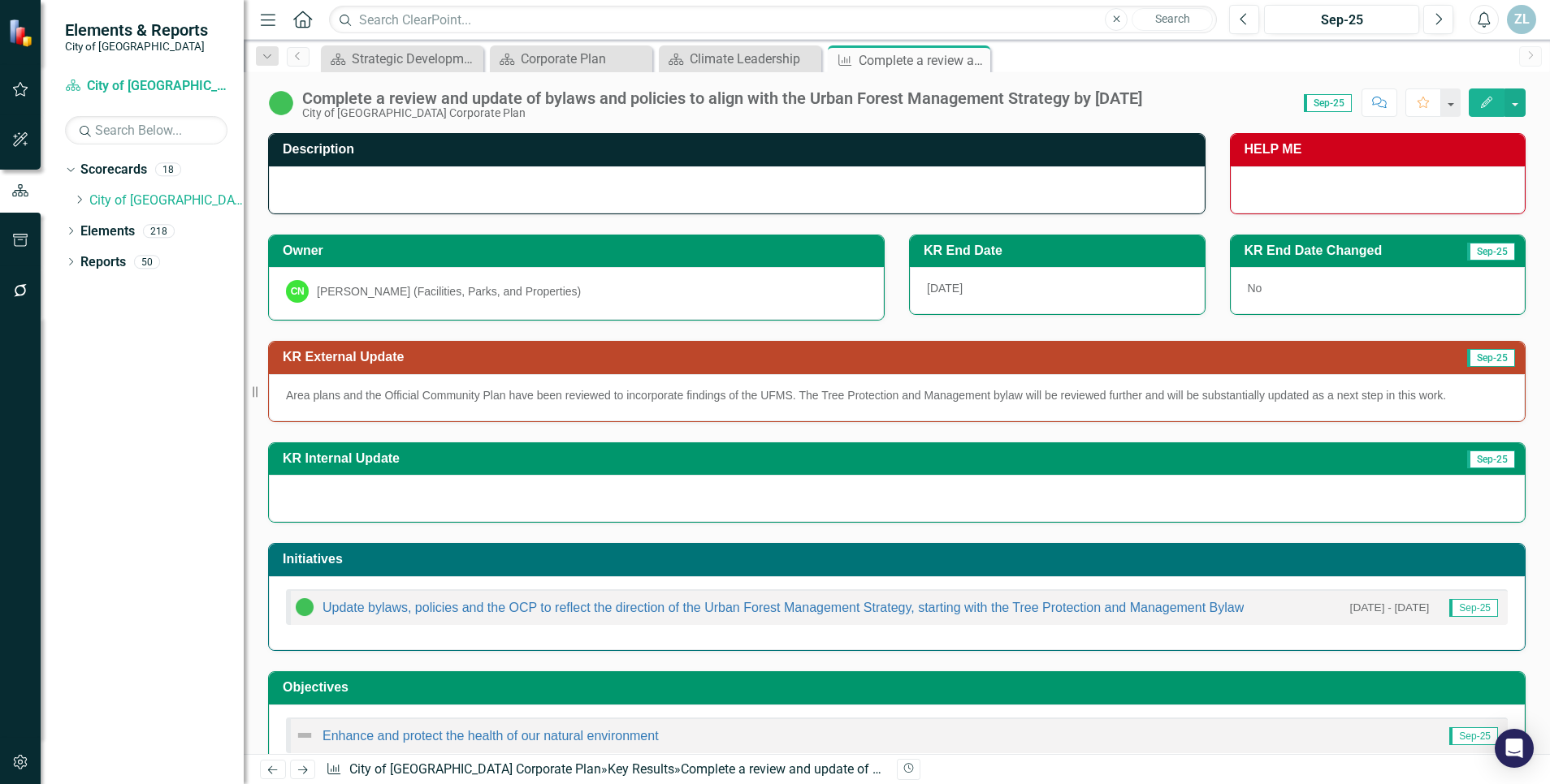
click at [646, 431] on div "KR Internal Update Sep-25" at bounding box center [897, 473] width 1282 height 102
click at [1475, 102] on button "Edit" at bounding box center [1487, 103] width 36 height 29
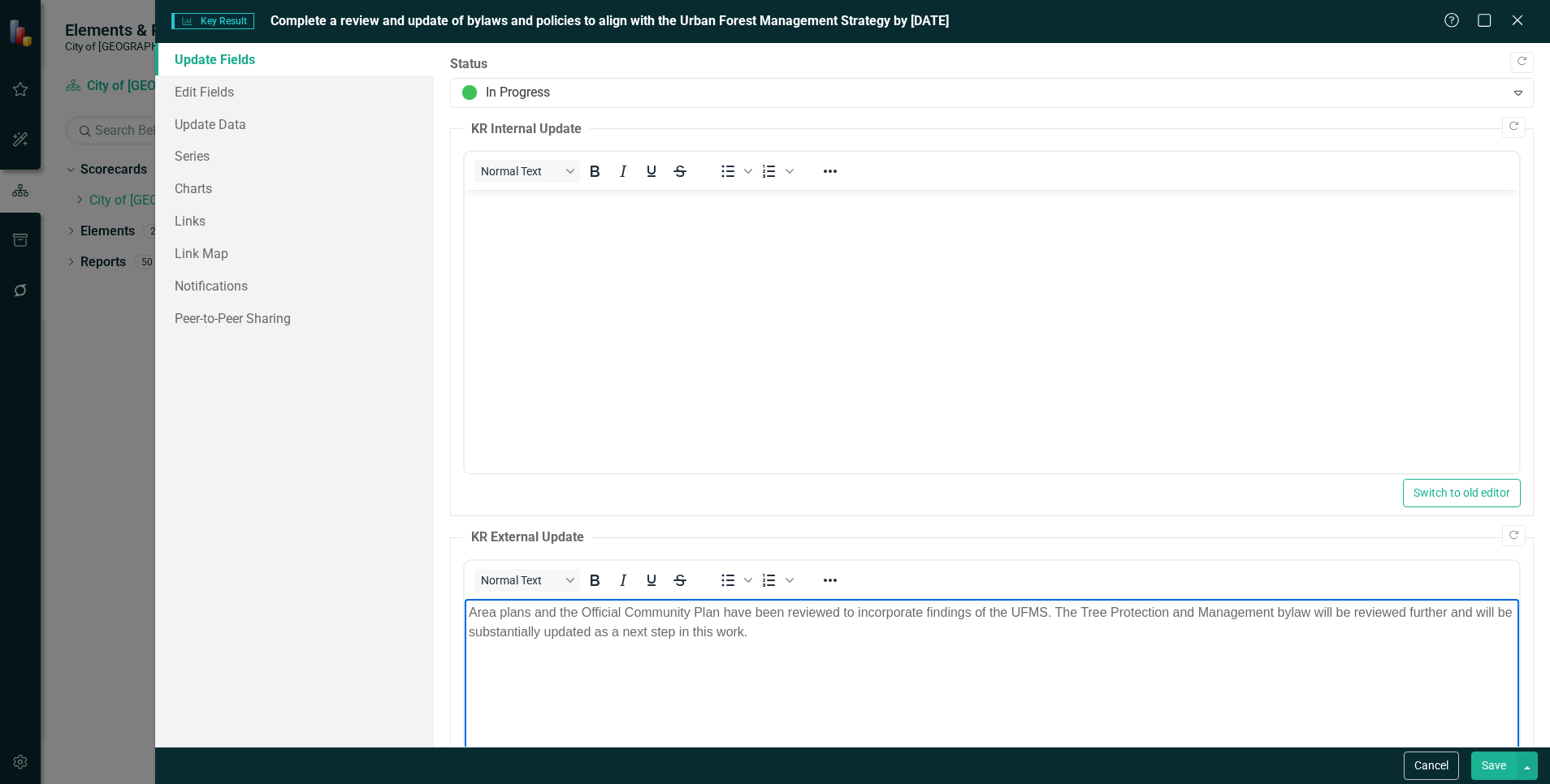
click at [1049, 609] on p "Area plans and the Official Community Plan have been reviewed to incorporate fi…" at bounding box center [992, 622] width 1047 height 39
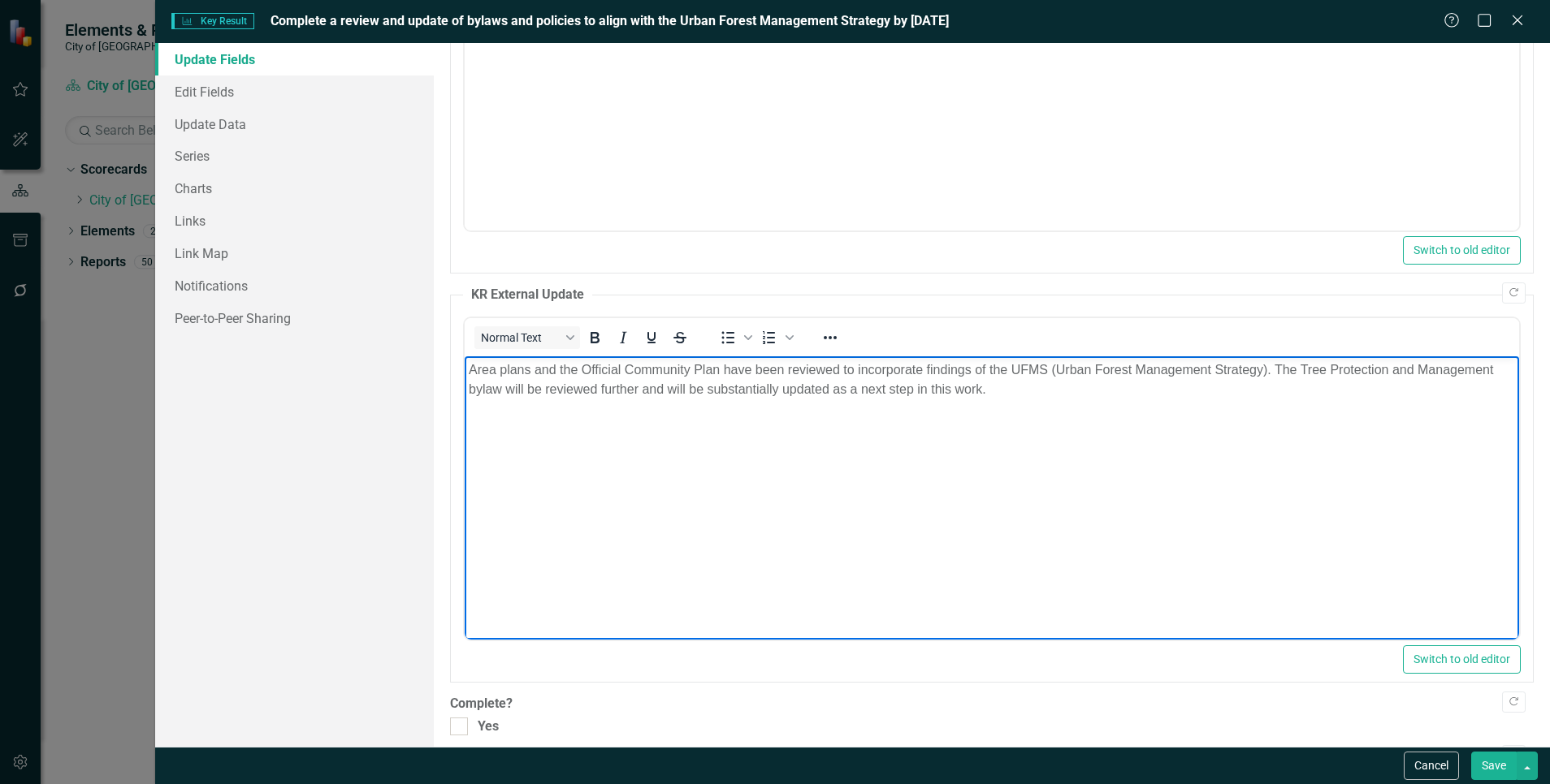
scroll to position [245, 0]
click at [802, 383] on p "Area plans and the Official Community Plan have been reviewed to incorporate fi…" at bounding box center [992, 377] width 1047 height 39
click at [877, 384] on p "Area plans and the Official Community Plan have been reviewed to incorporate fi…" at bounding box center [992, 377] width 1047 height 39
click at [1492, 760] on button "Save" at bounding box center [1494, 765] width 46 height 29
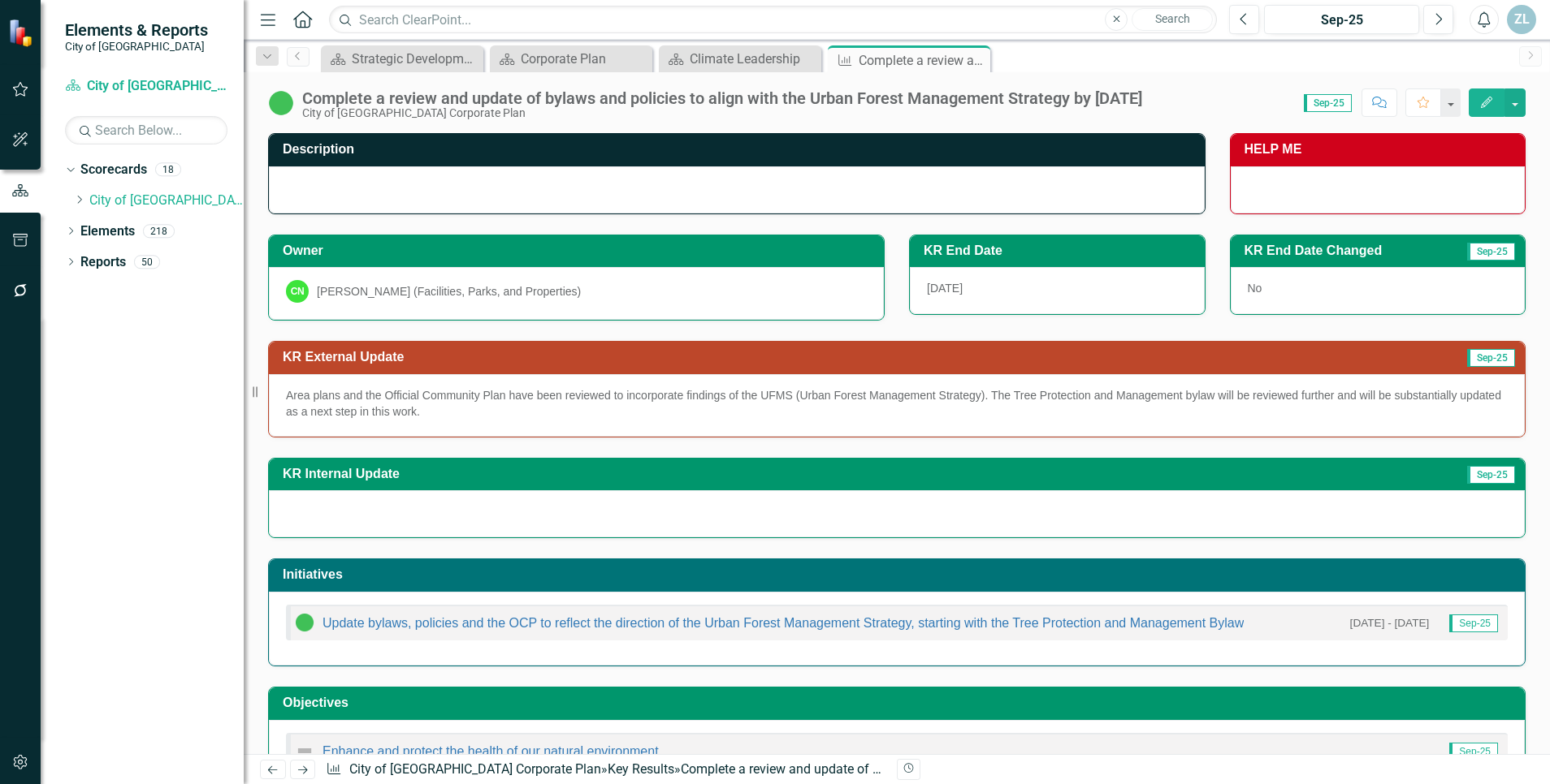
scroll to position [56, 0]
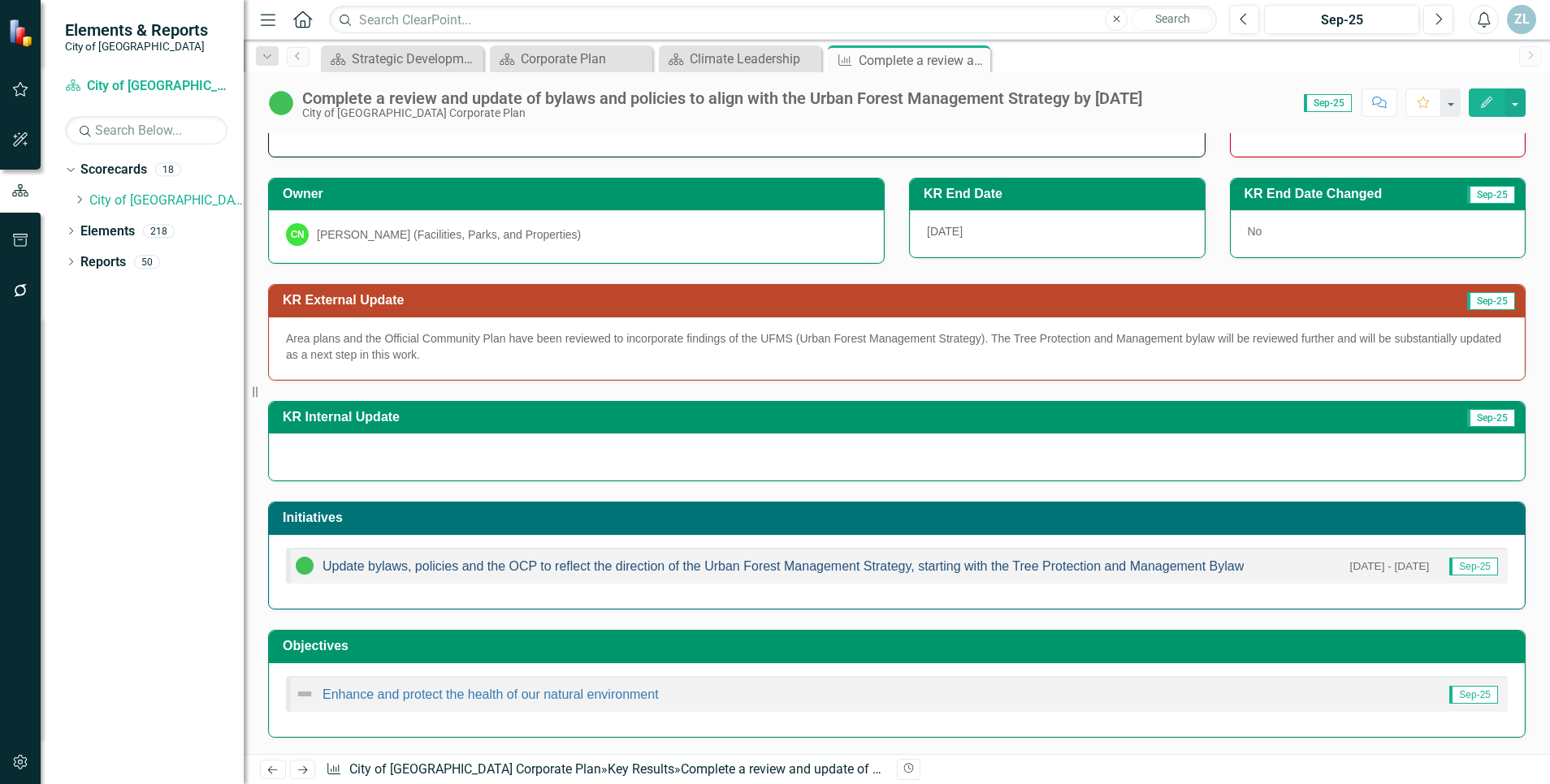
click at [574, 566] on link "Update bylaws, policies and the OCP to reflect the direction of the Urban Fores…" at bounding box center [782, 566] width 921 height 14
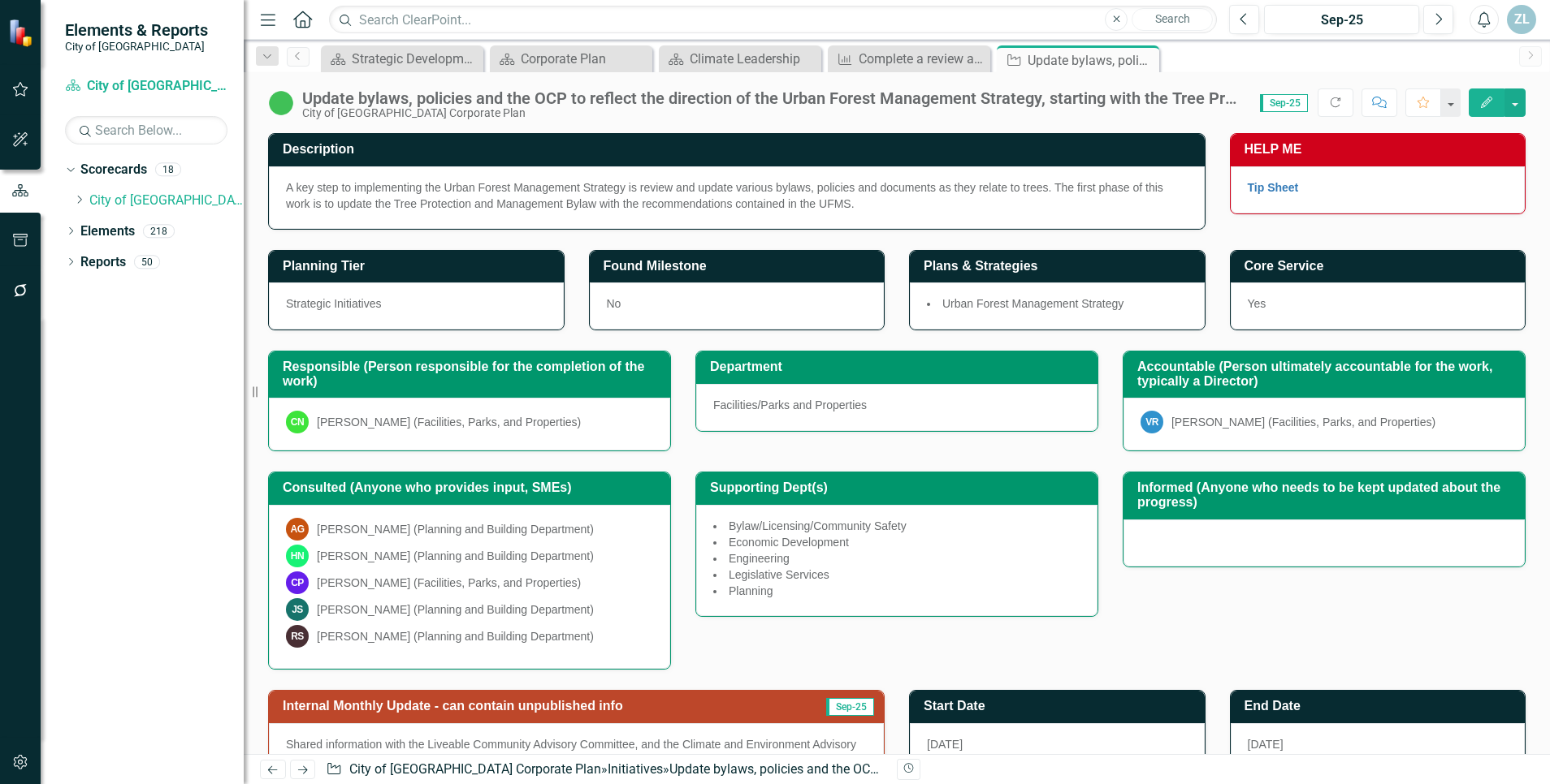
click at [522, 191] on p "A key step to implementing the Urban Forest Management Strategy is review and u…" at bounding box center [737, 195] width 902 height 33
click at [890, 198] on p "A key step to implementing the Urban Forest Management Strategy is review and u…" at bounding box center [737, 195] width 902 height 33
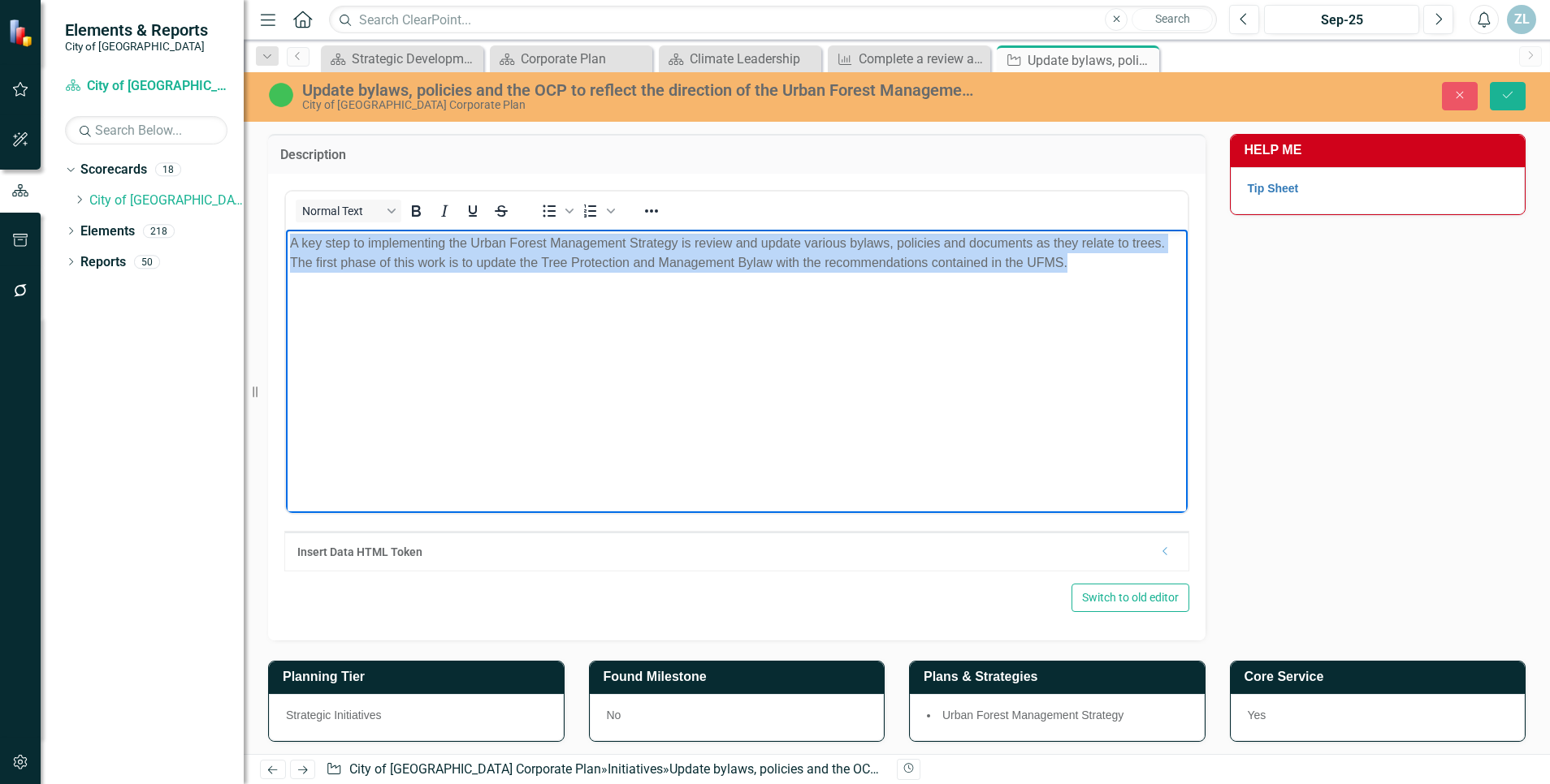
drag, startPoint x: 1093, startPoint y: 267, endPoint x: 466, endPoint y: 446, distance: 652.1
click at [286, 229] on html "A key step to implementing the Urban Forest Management Strategy is review and u…" at bounding box center [737, 351] width 902 height 243
copy p "A key step to implementing the Urban Forest Management Strategy is review and u…"
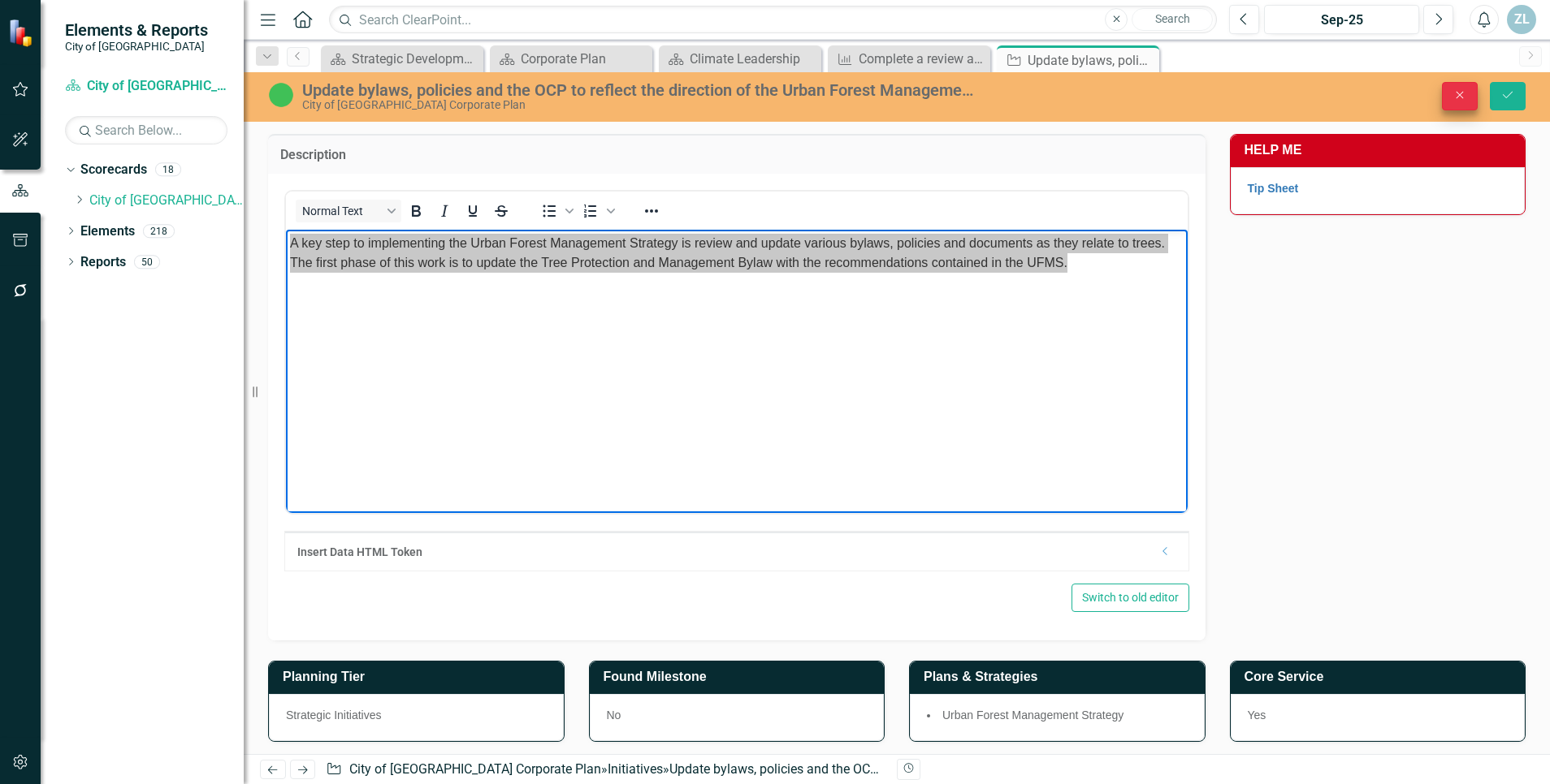
click at [1454, 94] on icon "Close" at bounding box center [1459, 94] width 15 height 11
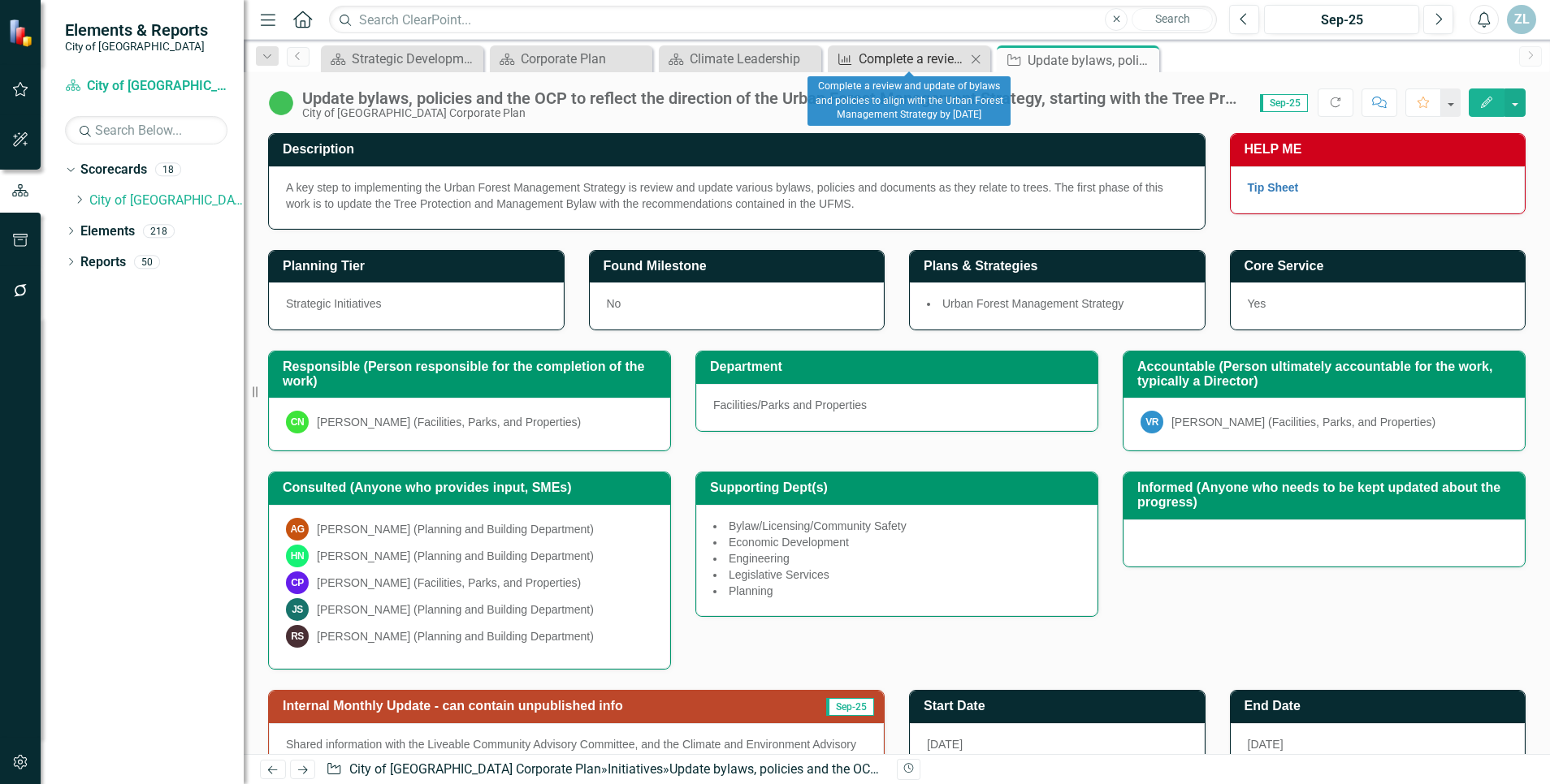
click at [877, 62] on div "Complete a review and update of bylaws and policies to align with the Urban For…" at bounding box center [912, 58] width 107 height 21
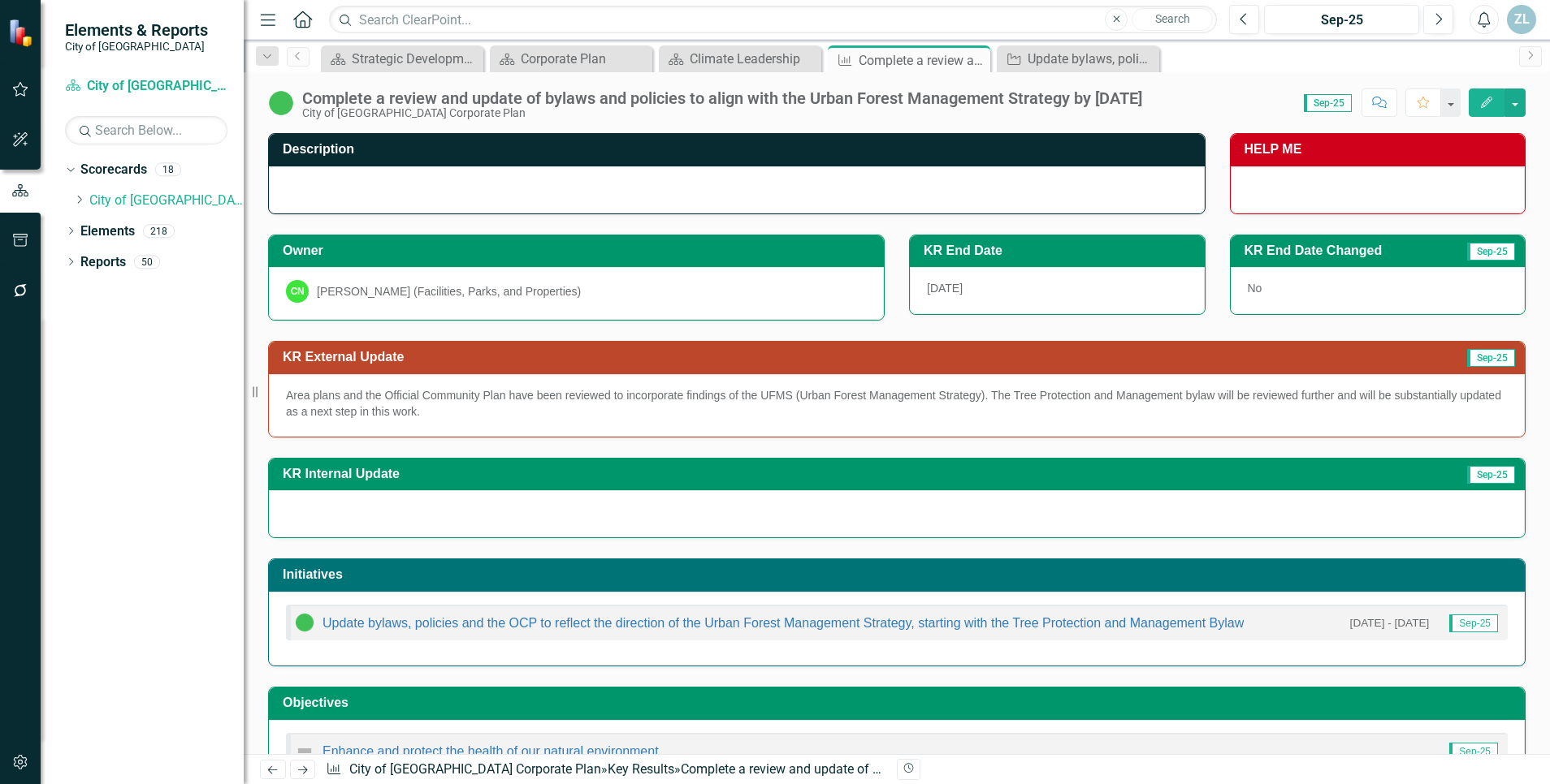
click at [622, 190] on div at bounding box center [737, 190] width 936 height 47
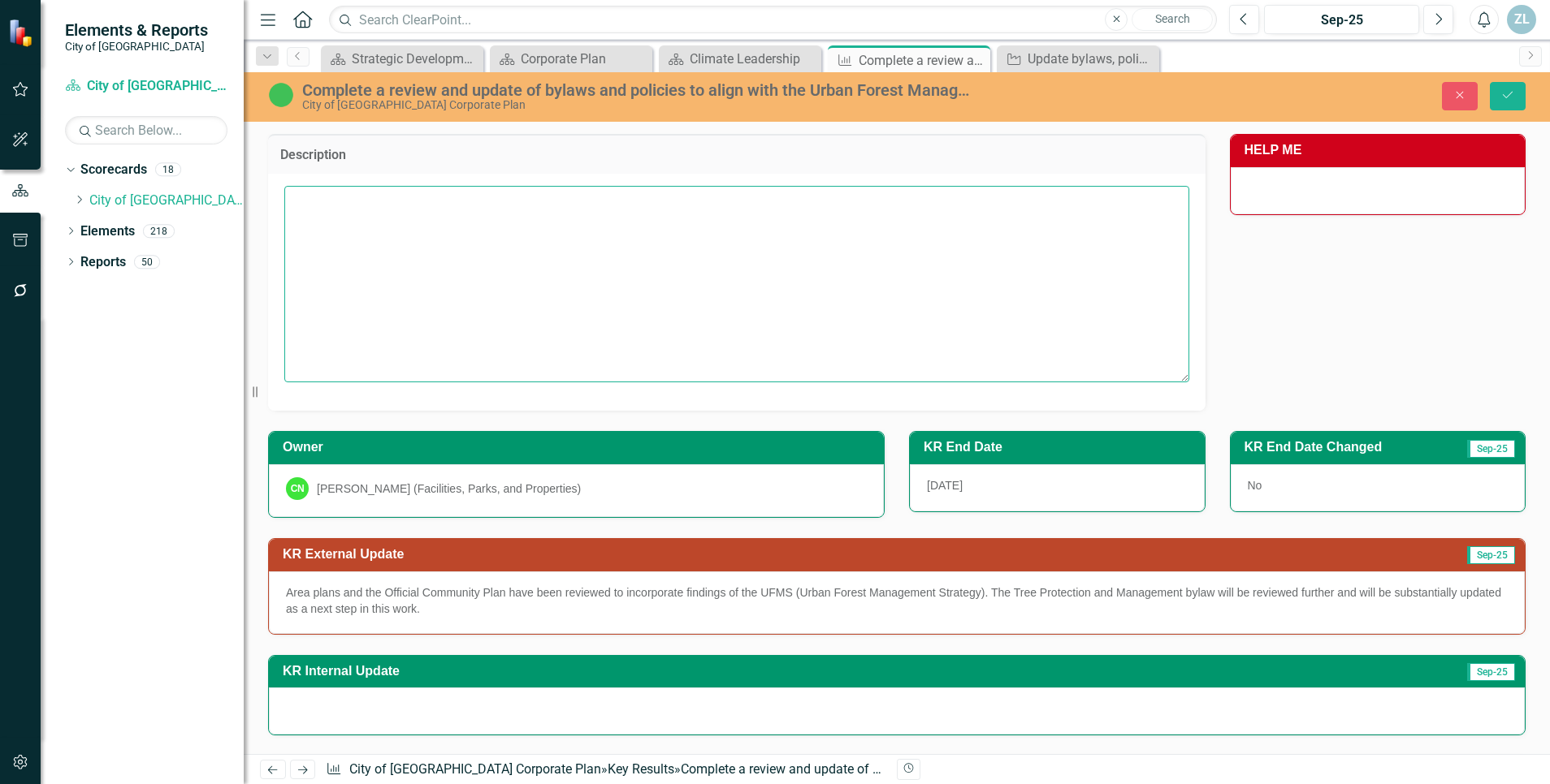
click at [513, 226] on textarea at bounding box center [736, 284] width 905 height 197
paste textarea "A key step to implementing the Urban Forest Management Strategy is review and u…"
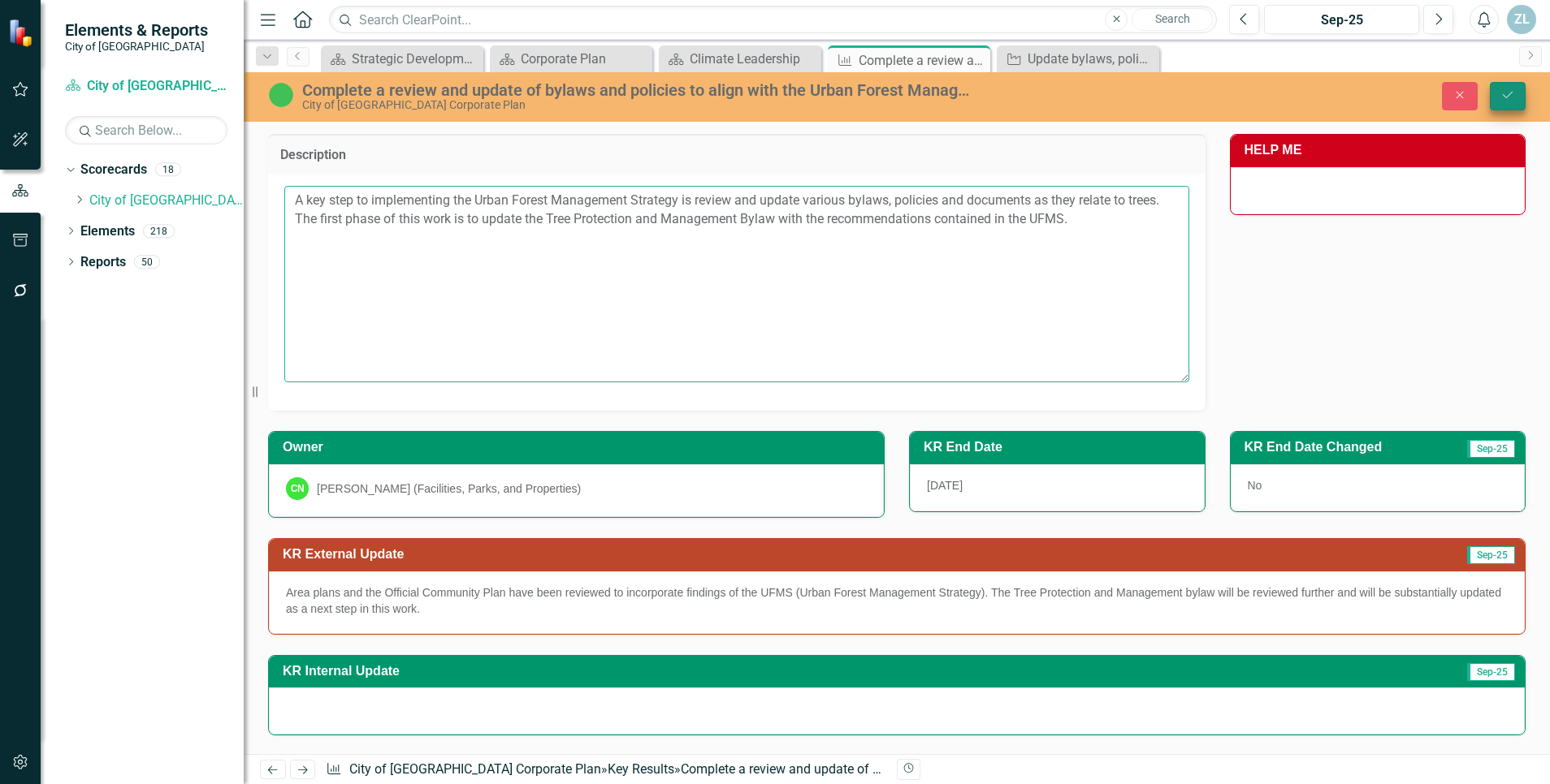
type textarea "A key step to implementing the Urban Forest Management Strategy is review and u…"
click at [1517, 93] on button "Save" at bounding box center [1507, 96] width 36 height 29
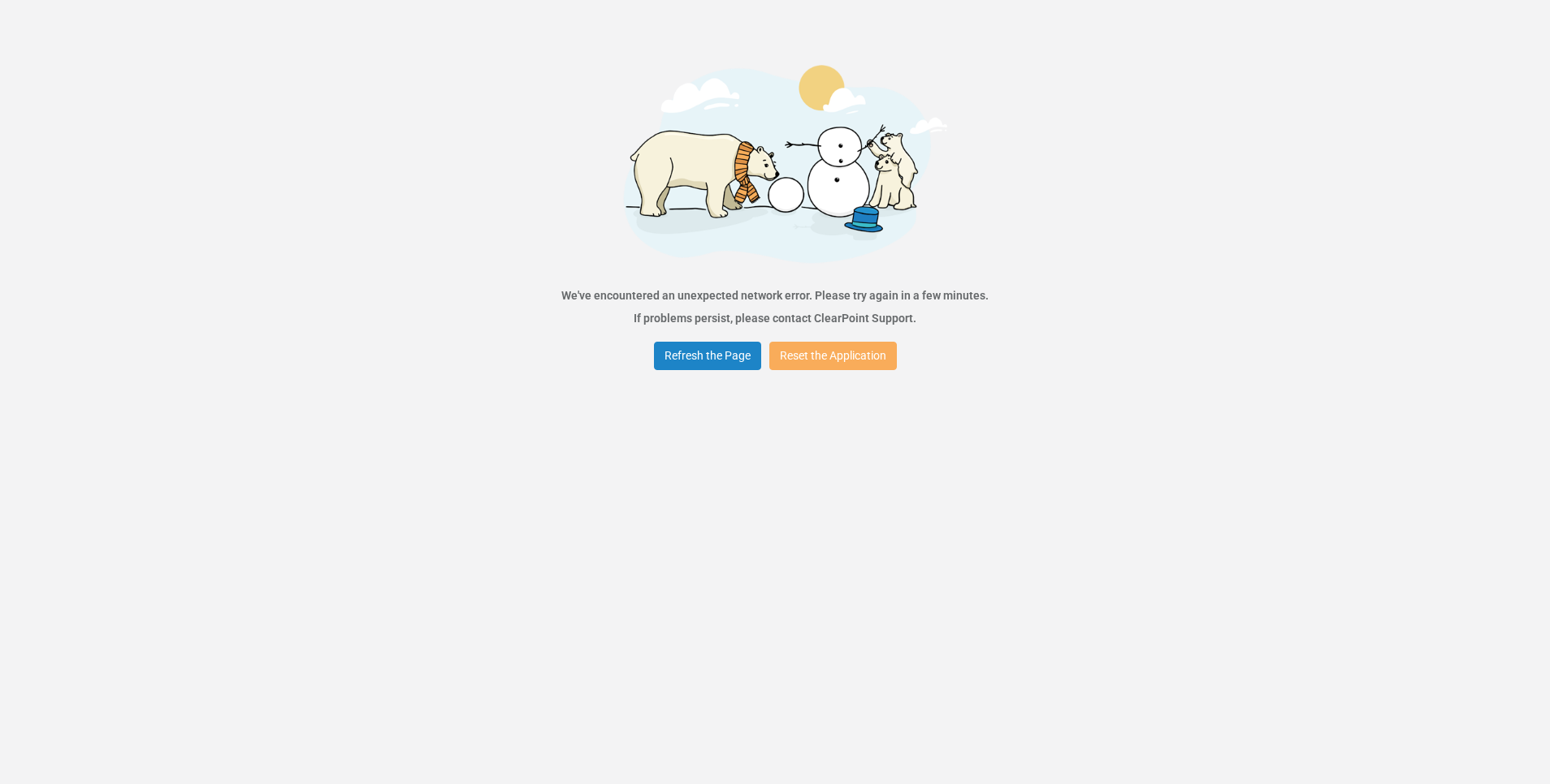
click at [449, 444] on div "Error We've encountered an unexpected network error. Please try again in a few …" at bounding box center [775, 392] width 1550 height 784
click at [739, 353] on button "Refresh the Page" at bounding box center [707, 356] width 107 height 29
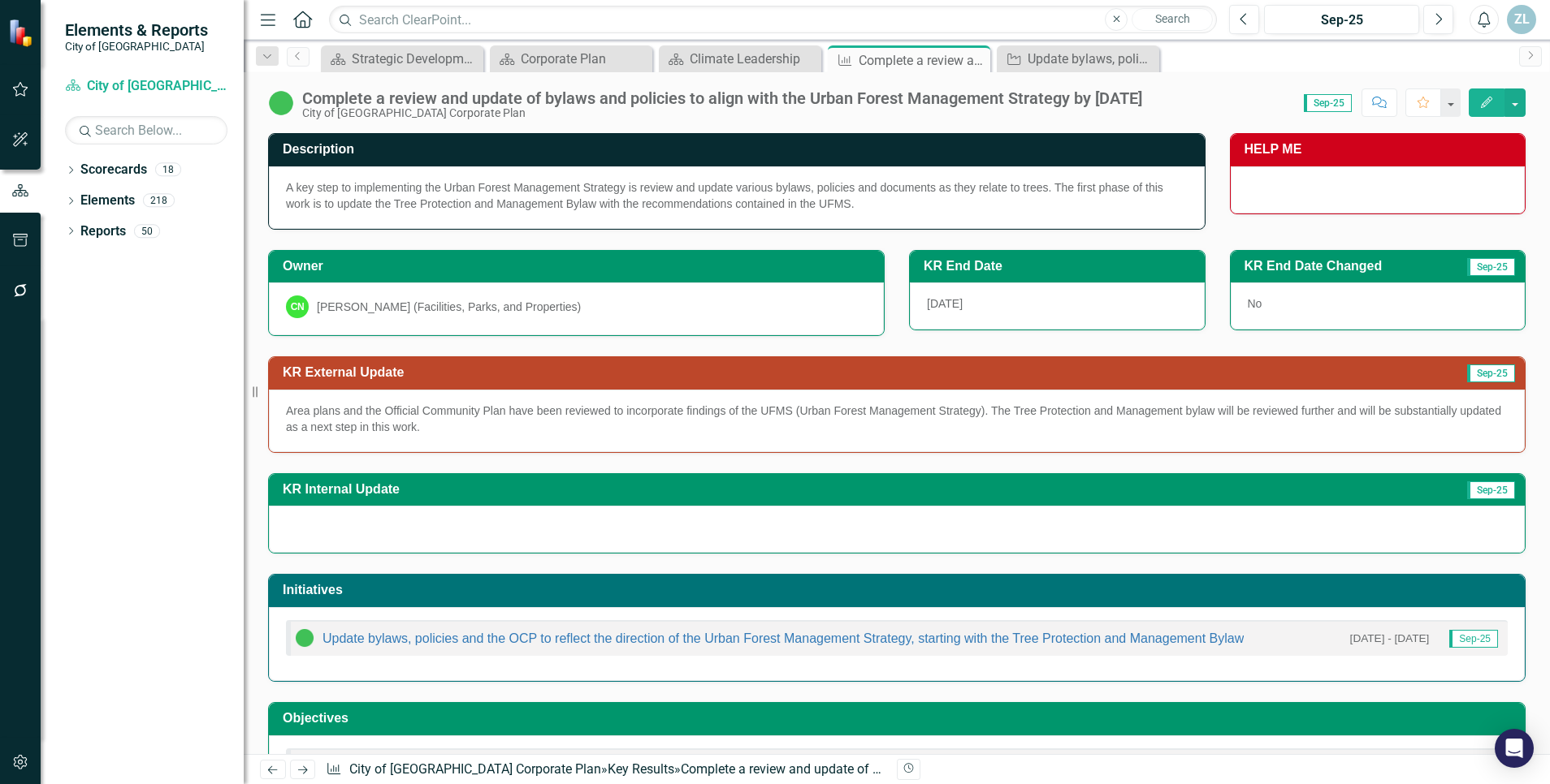
click at [589, 194] on div "A key step to implementing the Urban Forest Management Strategy is review and u…" at bounding box center [737, 197] width 936 height 62
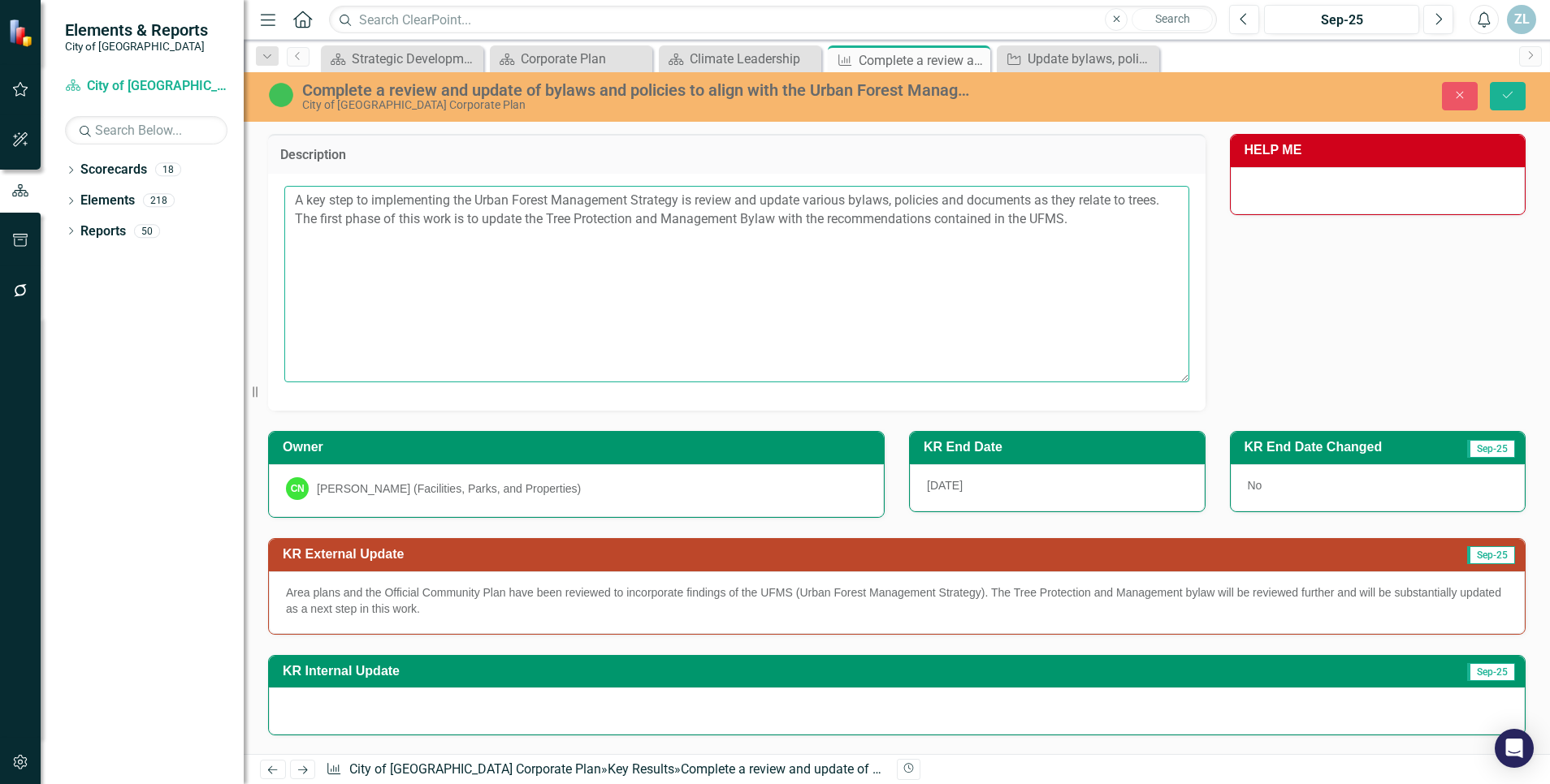
click at [589, 194] on textarea "A key step to implementing the Urban Forest Management Strategy is review and u…" at bounding box center [736, 284] width 905 height 197
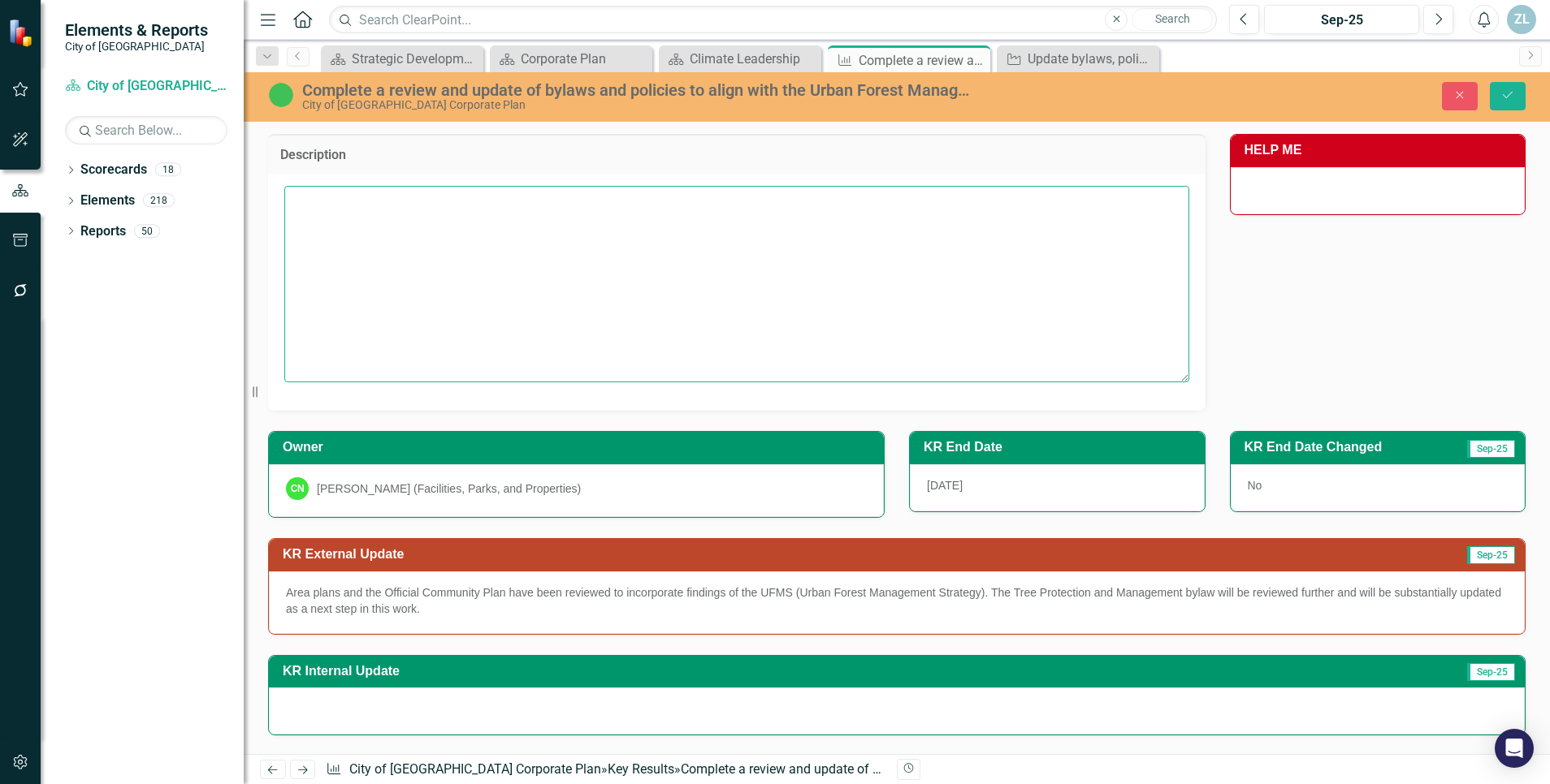
type textarea "A key step to implementing the Urban Forest Management Strategy is review and u…"
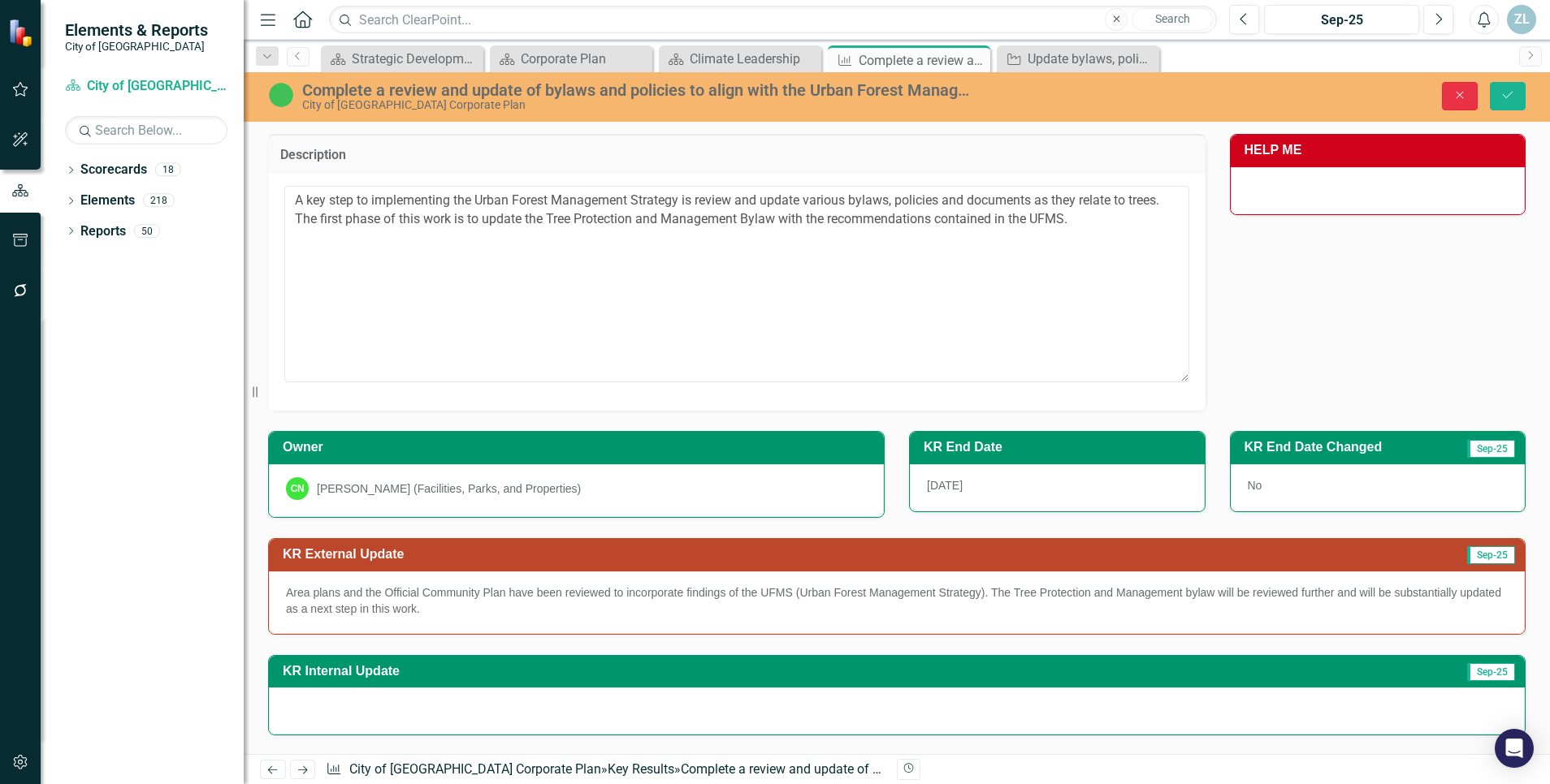
click at [1455, 92] on icon "Close" at bounding box center [1459, 94] width 15 height 11
